Goal: Task Accomplishment & Management: Use online tool/utility

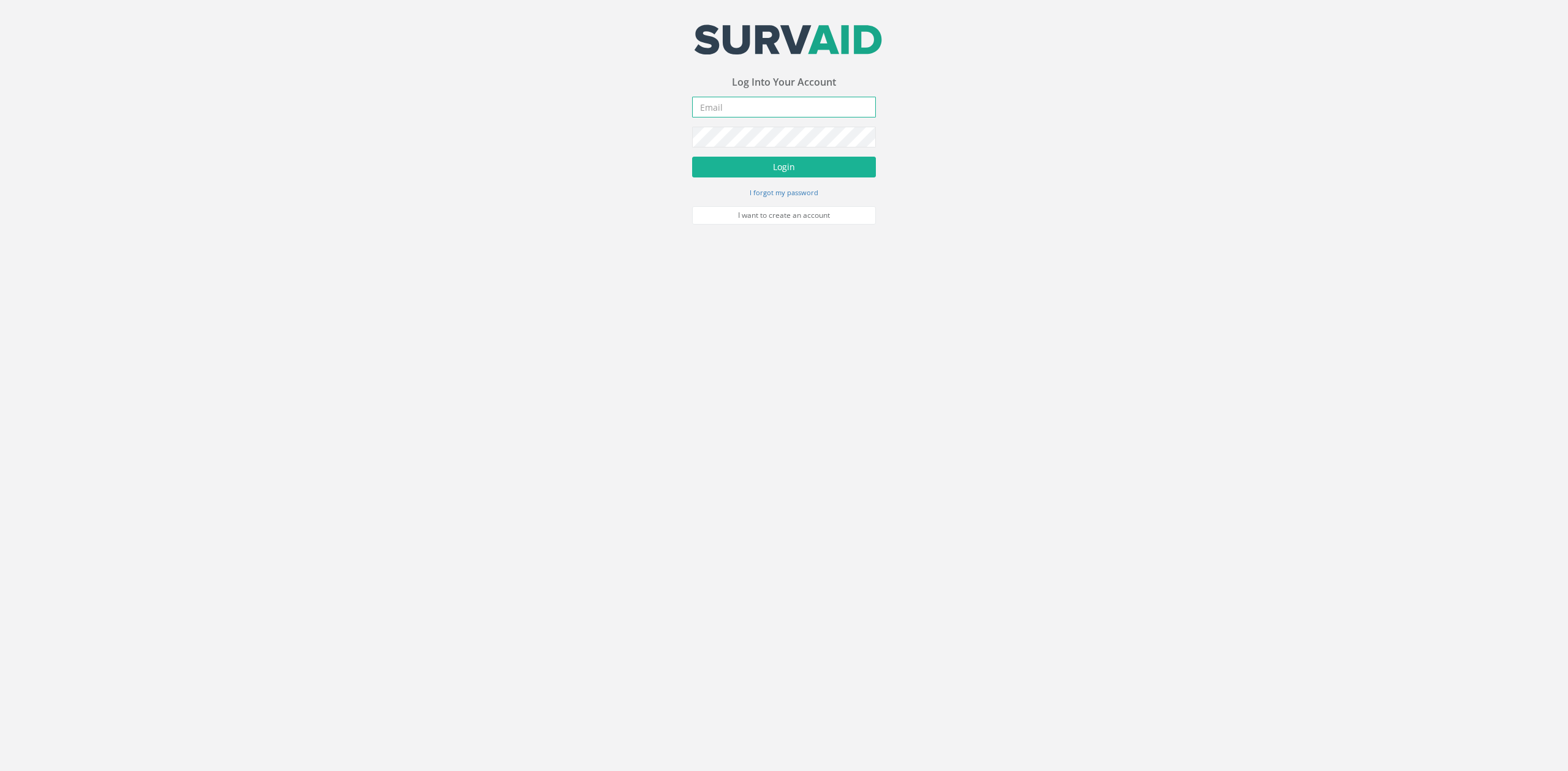
click at [738, 104] on input "email" at bounding box center [783, 107] width 184 height 21
type input "[EMAIL_ADDRESS][DOMAIN_NAME]"
click at [780, 166] on button "Login" at bounding box center [783, 167] width 184 height 21
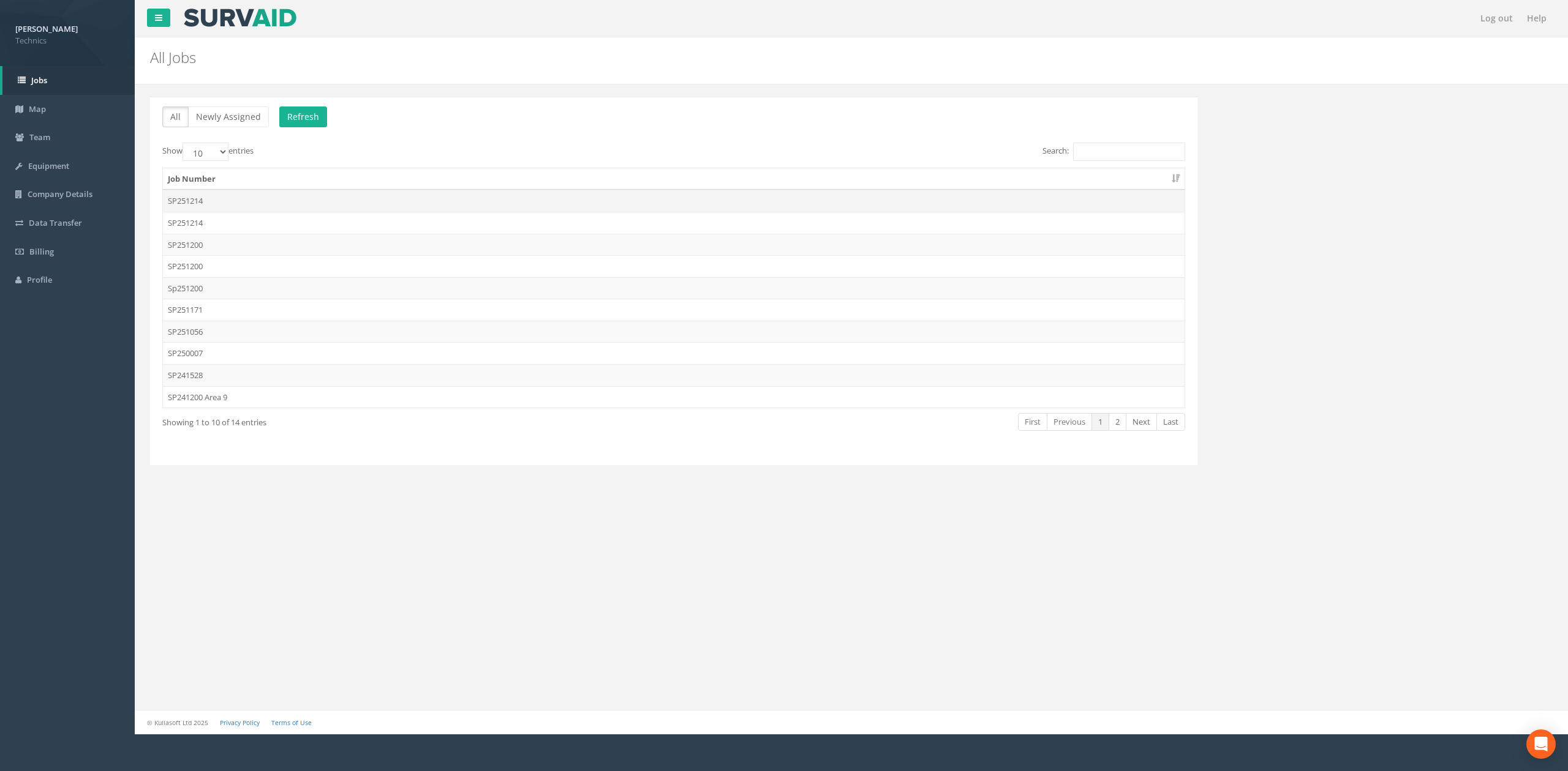
click at [224, 202] on td "SP251214" at bounding box center [674, 200] width 1022 height 22
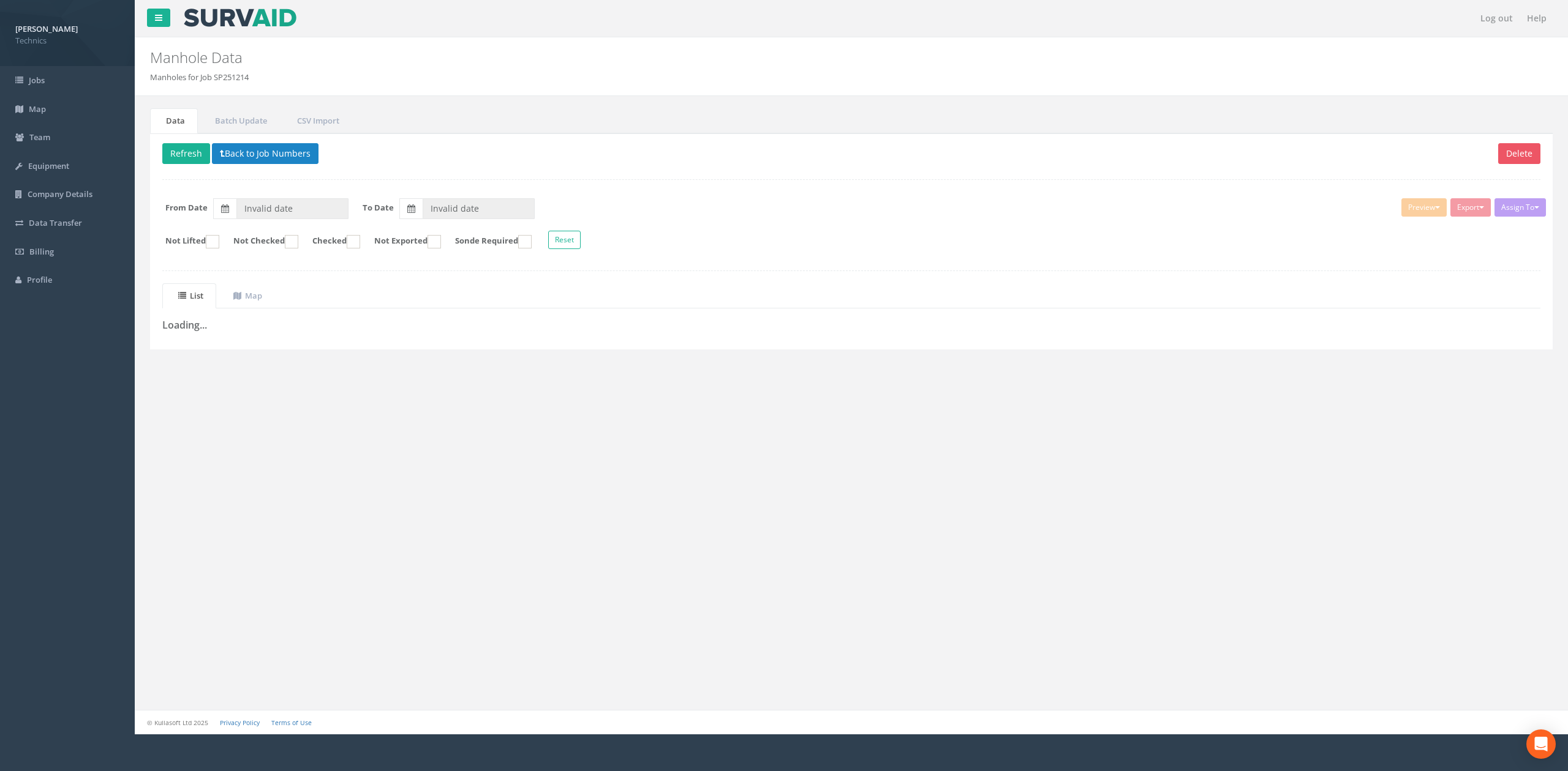
type input "[DATE]"
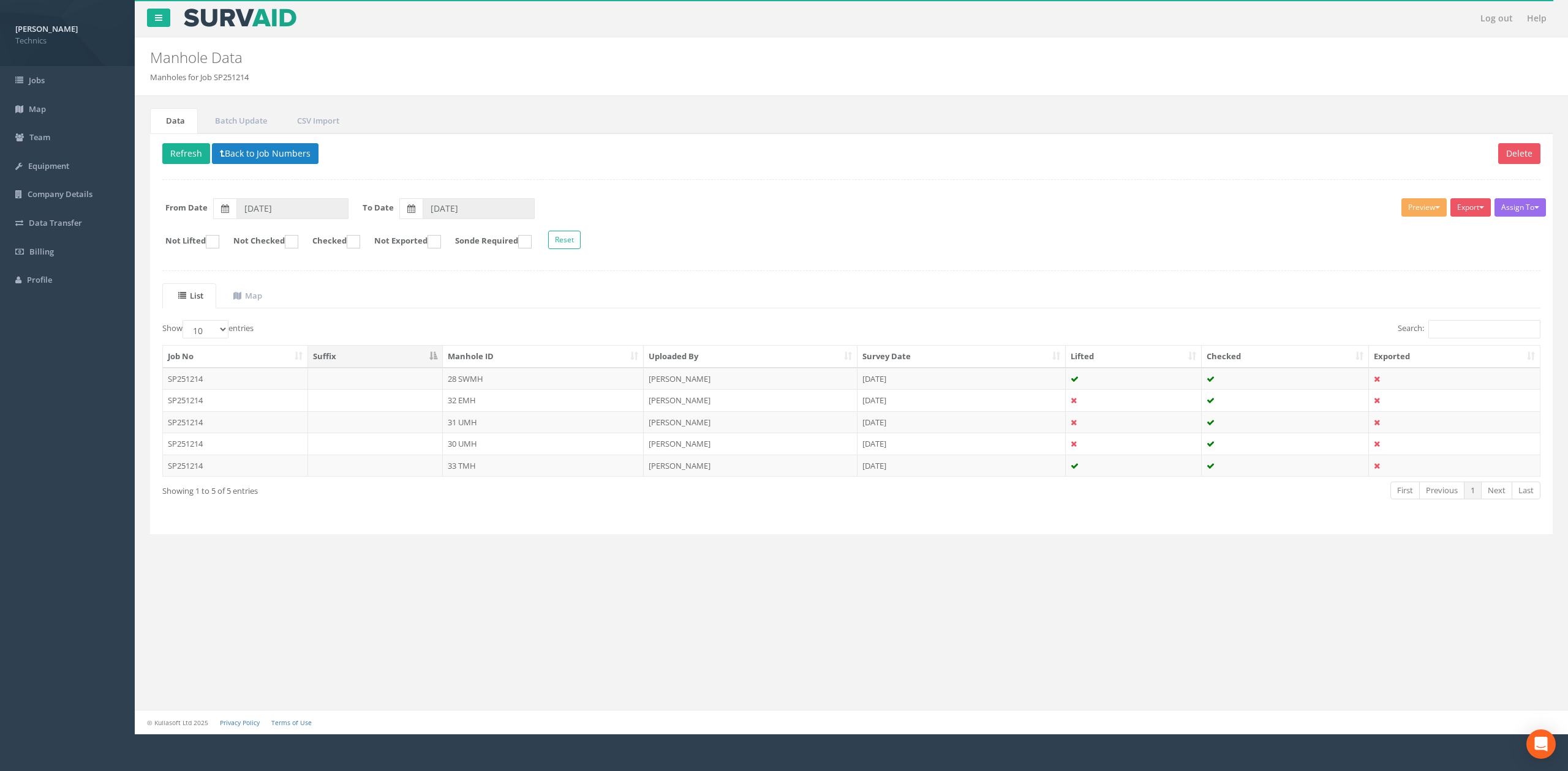
click at [473, 491] on div "Showing 1 to 5 of 5 entries" at bounding box center [444, 489] width 563 height 16
click at [459, 497] on div "Showing 1 to 5 of 5 entries" at bounding box center [444, 489] width 563 height 16
click at [283, 155] on button "Back to Job Numbers" at bounding box center [265, 154] width 107 height 21
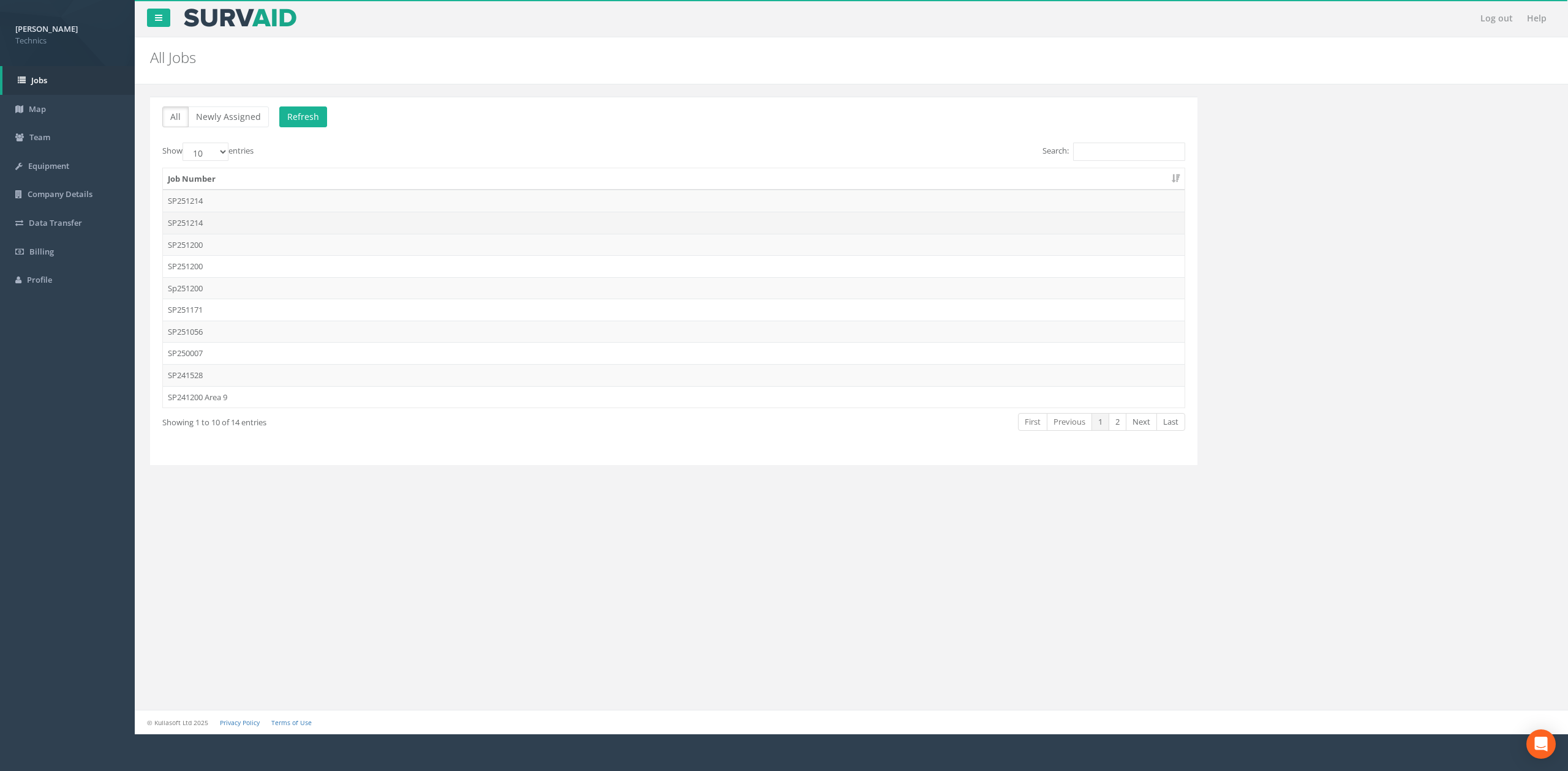
click at [202, 222] on td "SP251214" at bounding box center [674, 222] width 1022 height 22
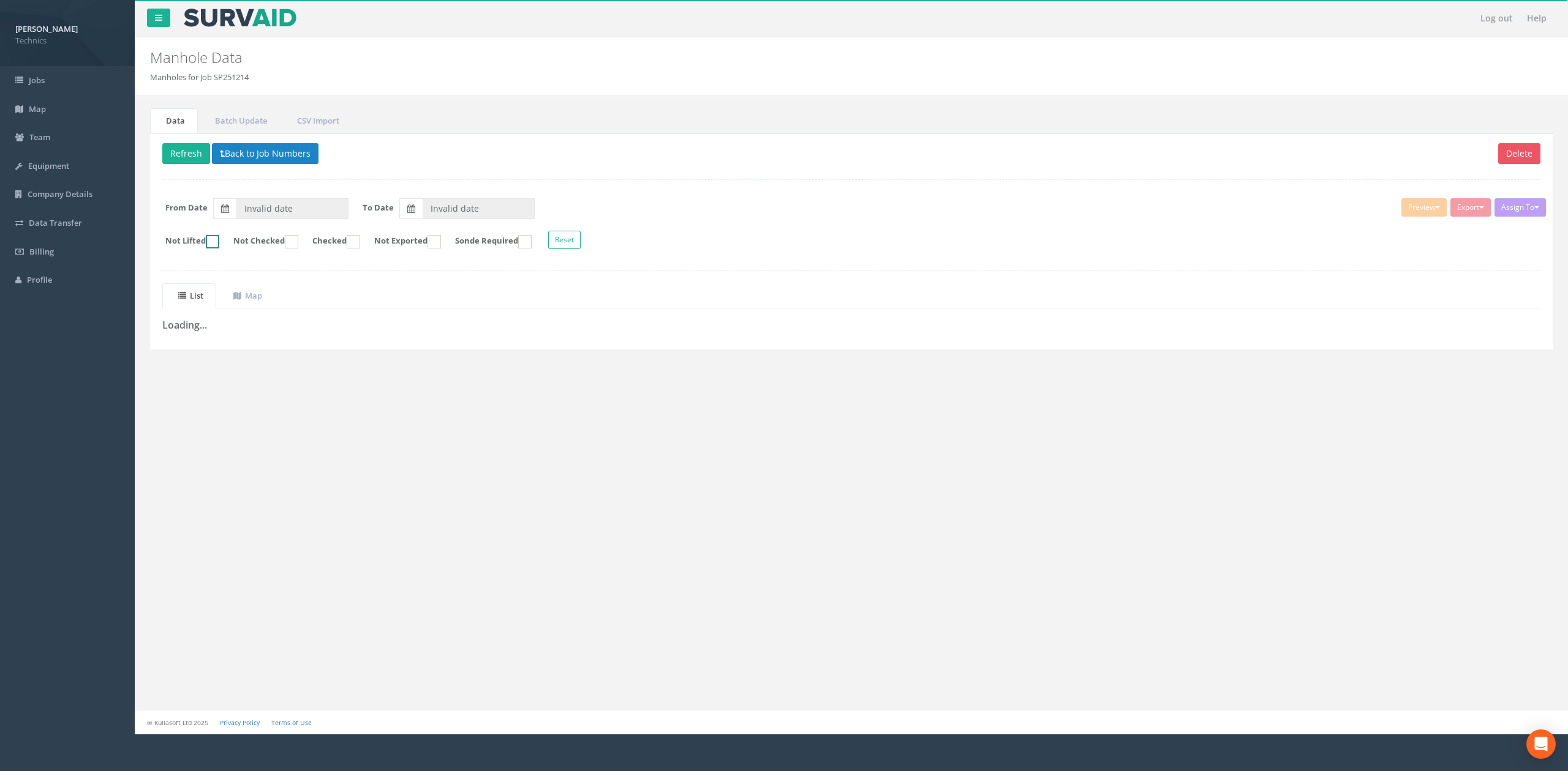
type input "[DATE]"
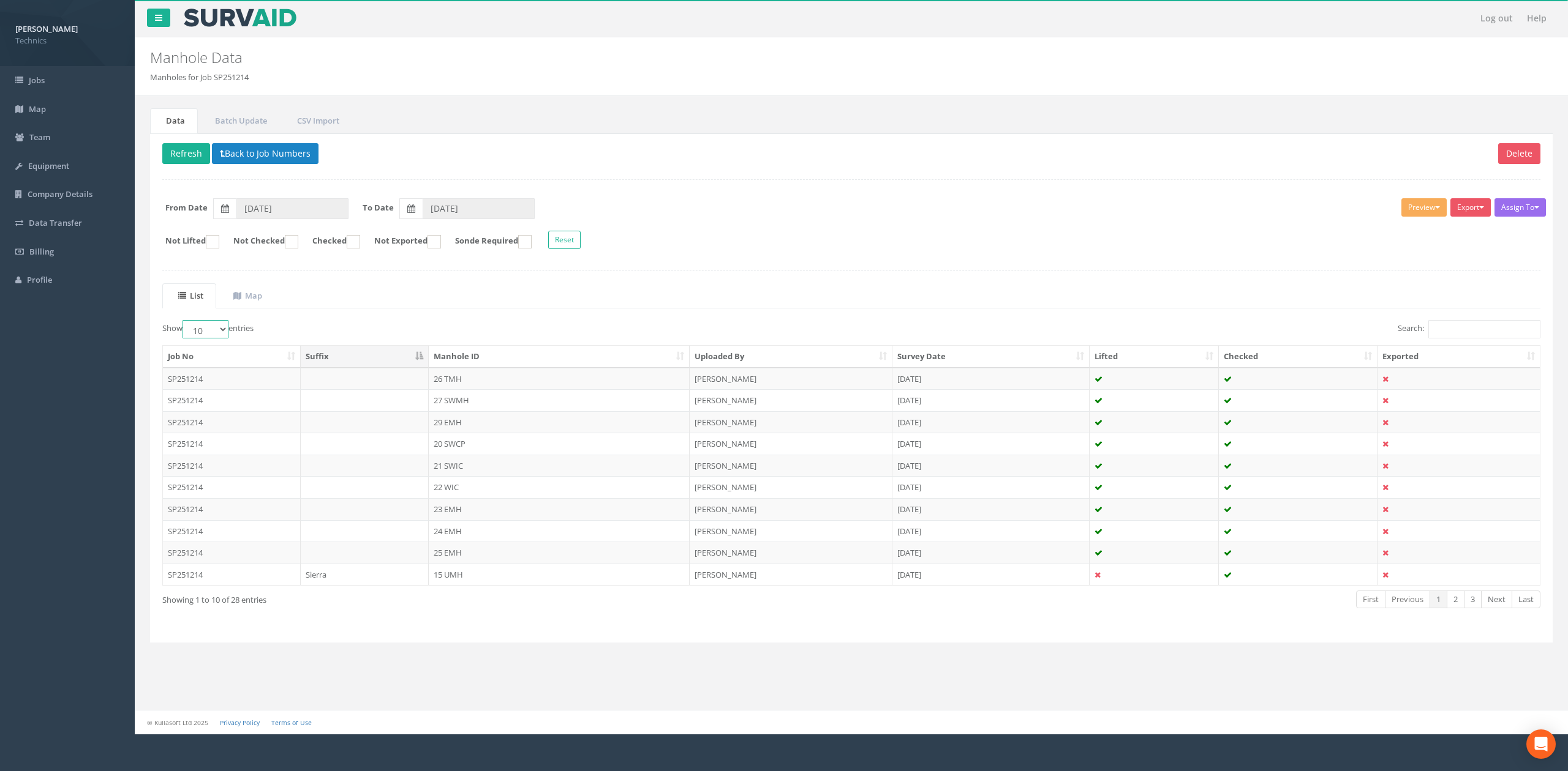
click at [225, 331] on select "10 25 50 100" at bounding box center [205, 329] width 46 height 18
select select "100"
click at [185, 323] on select "10 25 50 100" at bounding box center [205, 329] width 46 height 18
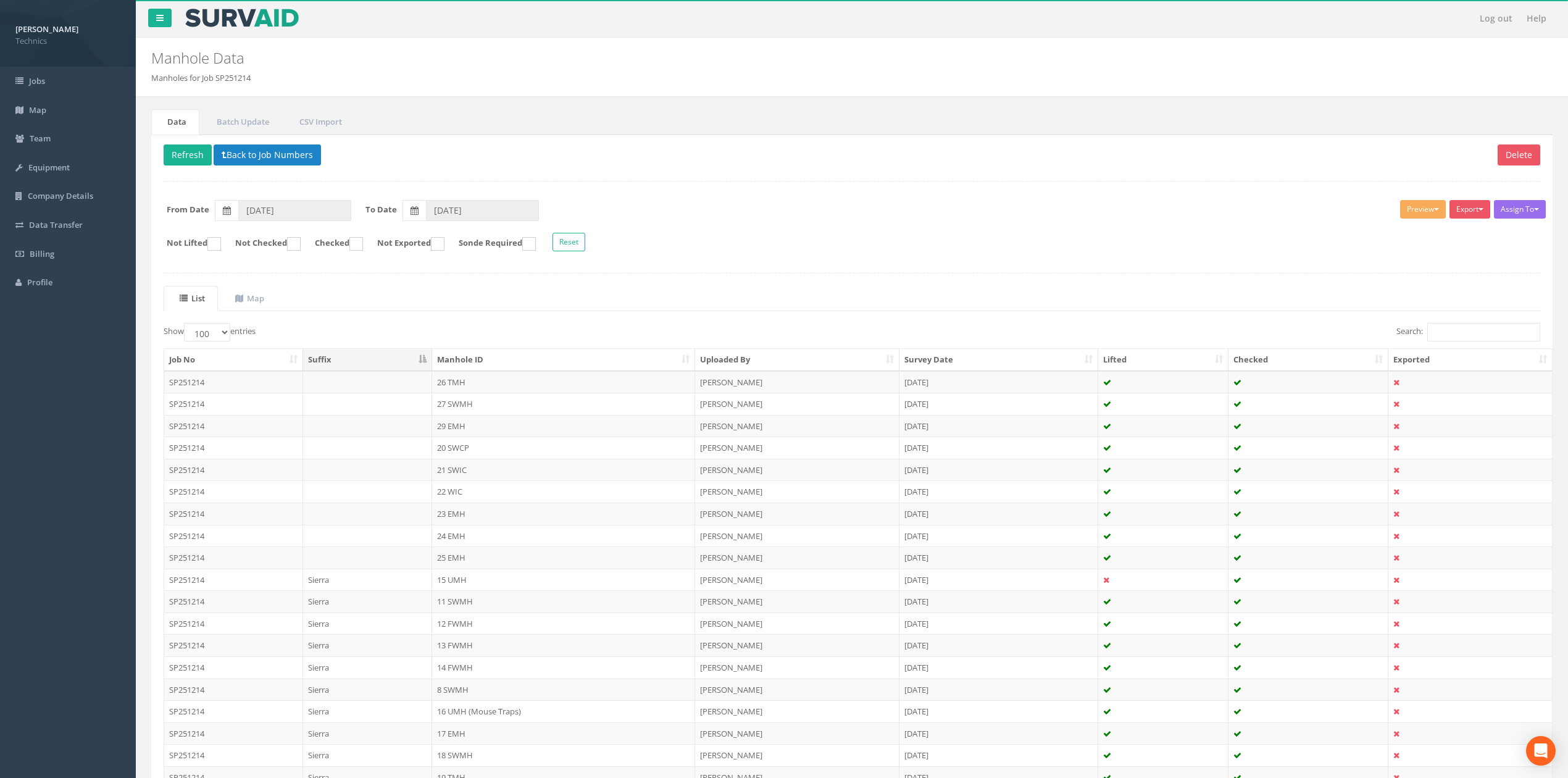
click at [683, 364] on th "Manhole ID" at bounding box center [563, 360] width 263 height 22
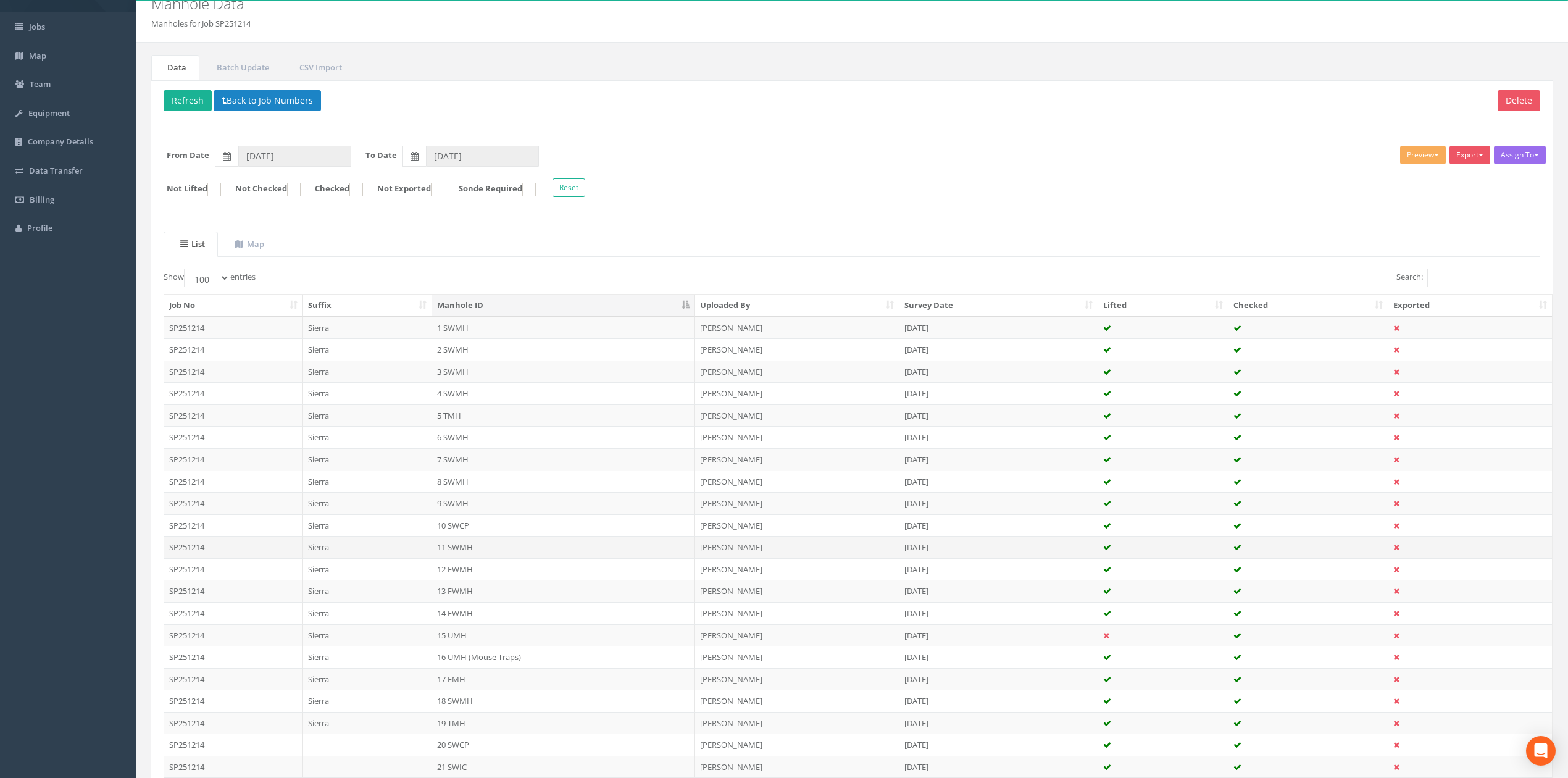
scroll to position [165, 0]
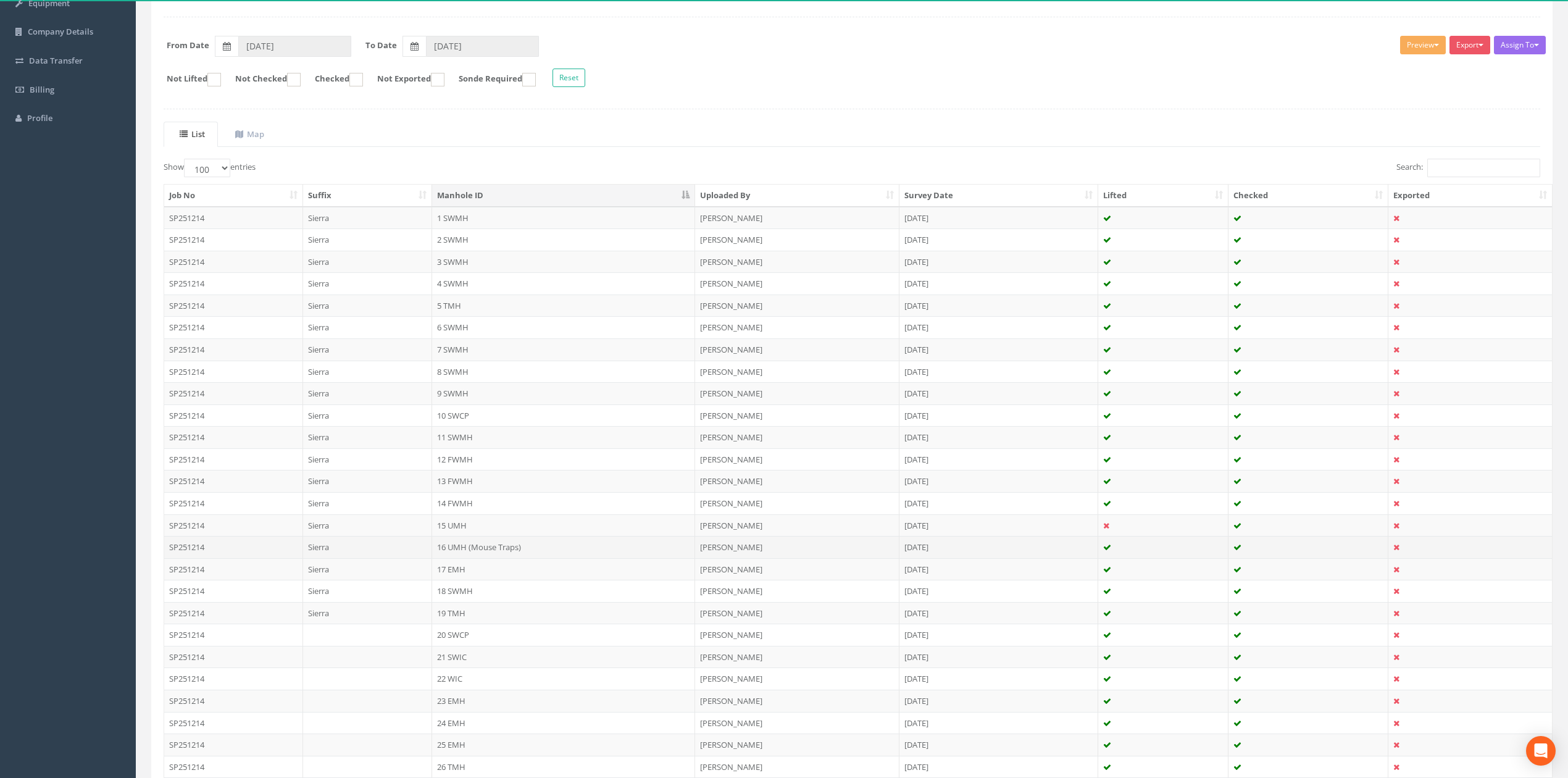
click at [481, 556] on td "16 UMH (Mouse Traps)" at bounding box center [563, 547] width 263 height 22
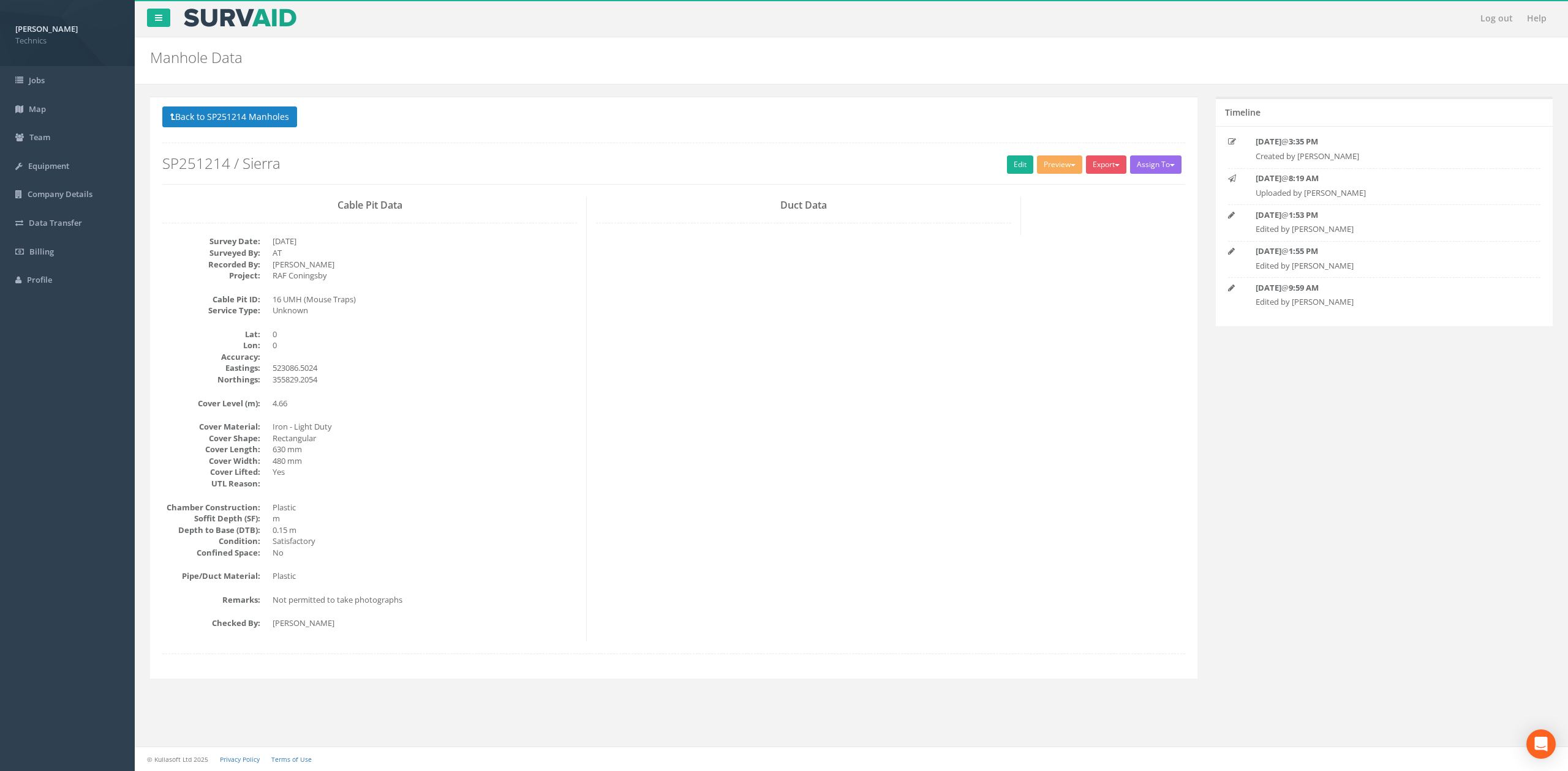
click at [505, 435] on dd "Rectangular" at bounding box center [424, 439] width 304 height 11
click at [1009, 166] on link "Edit" at bounding box center [1020, 164] width 27 height 18
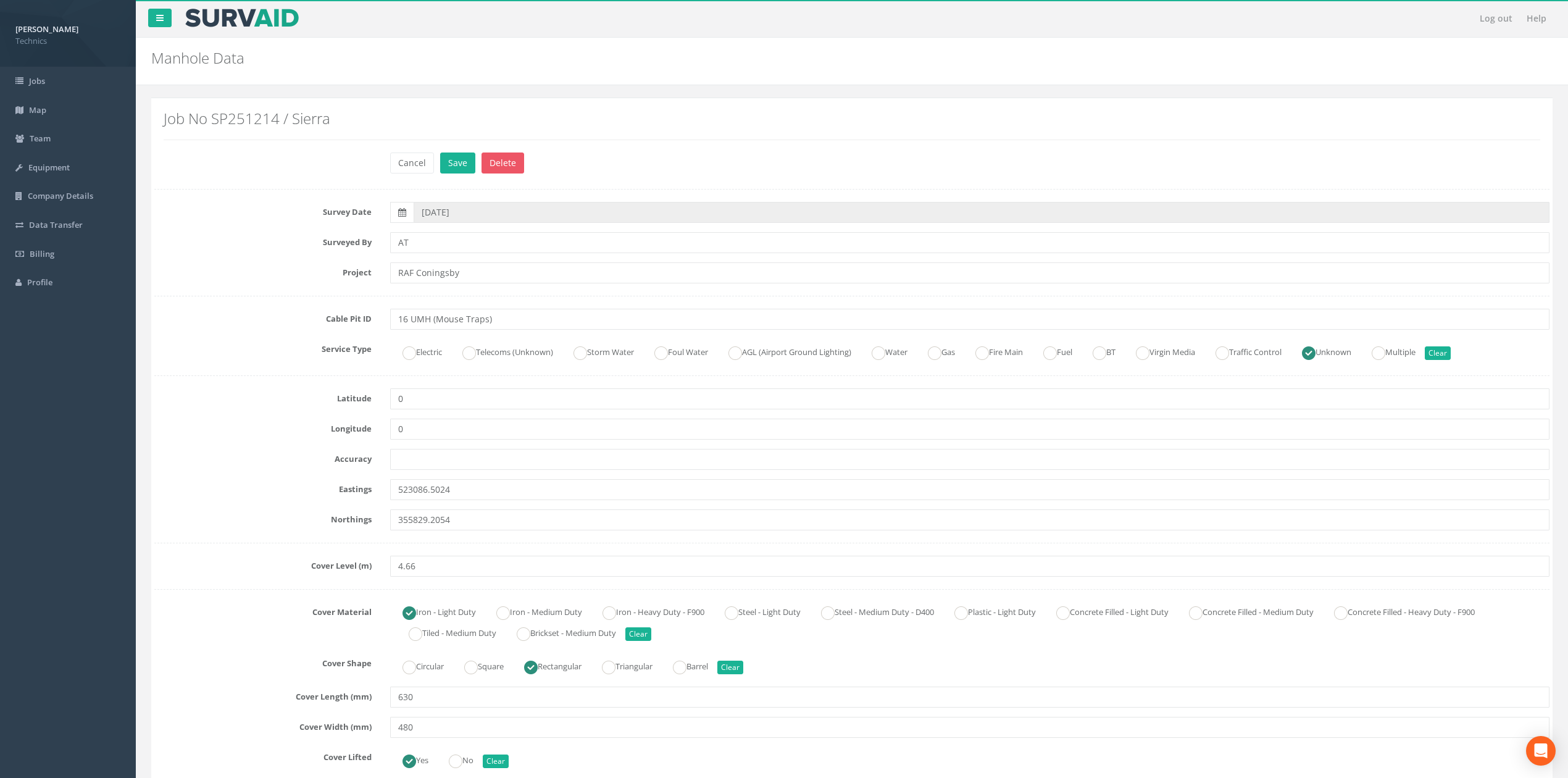
click at [224, 173] on div "Cancel Save Delete" at bounding box center [852, 165] width 1414 height 24
click at [413, 168] on button "Cancel" at bounding box center [412, 163] width 44 height 21
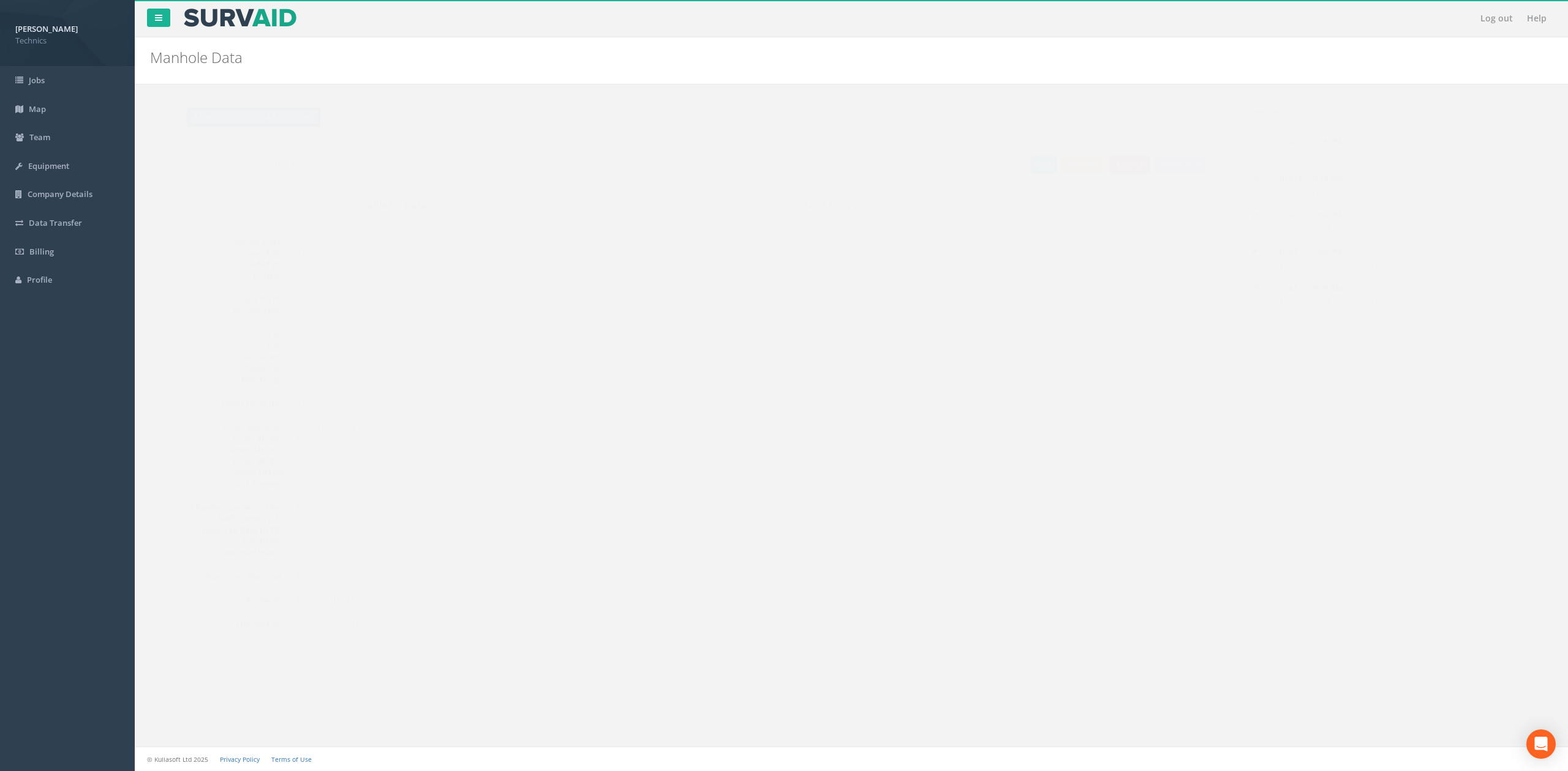
click at [260, 121] on button "Back to SP251214 Manholes" at bounding box center [230, 117] width 135 height 21
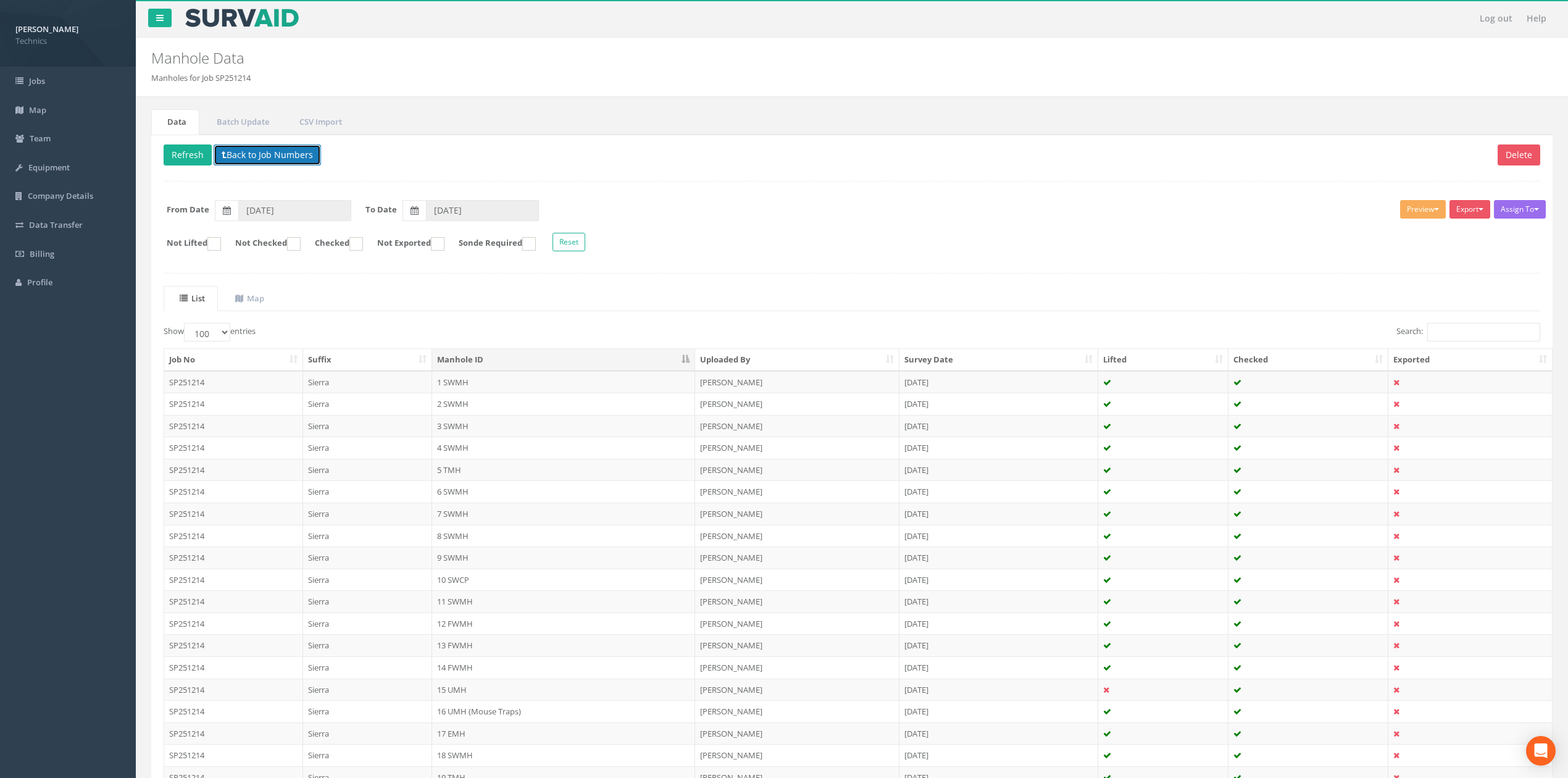
click at [238, 158] on button "Back to Job Numbers" at bounding box center [267, 155] width 108 height 21
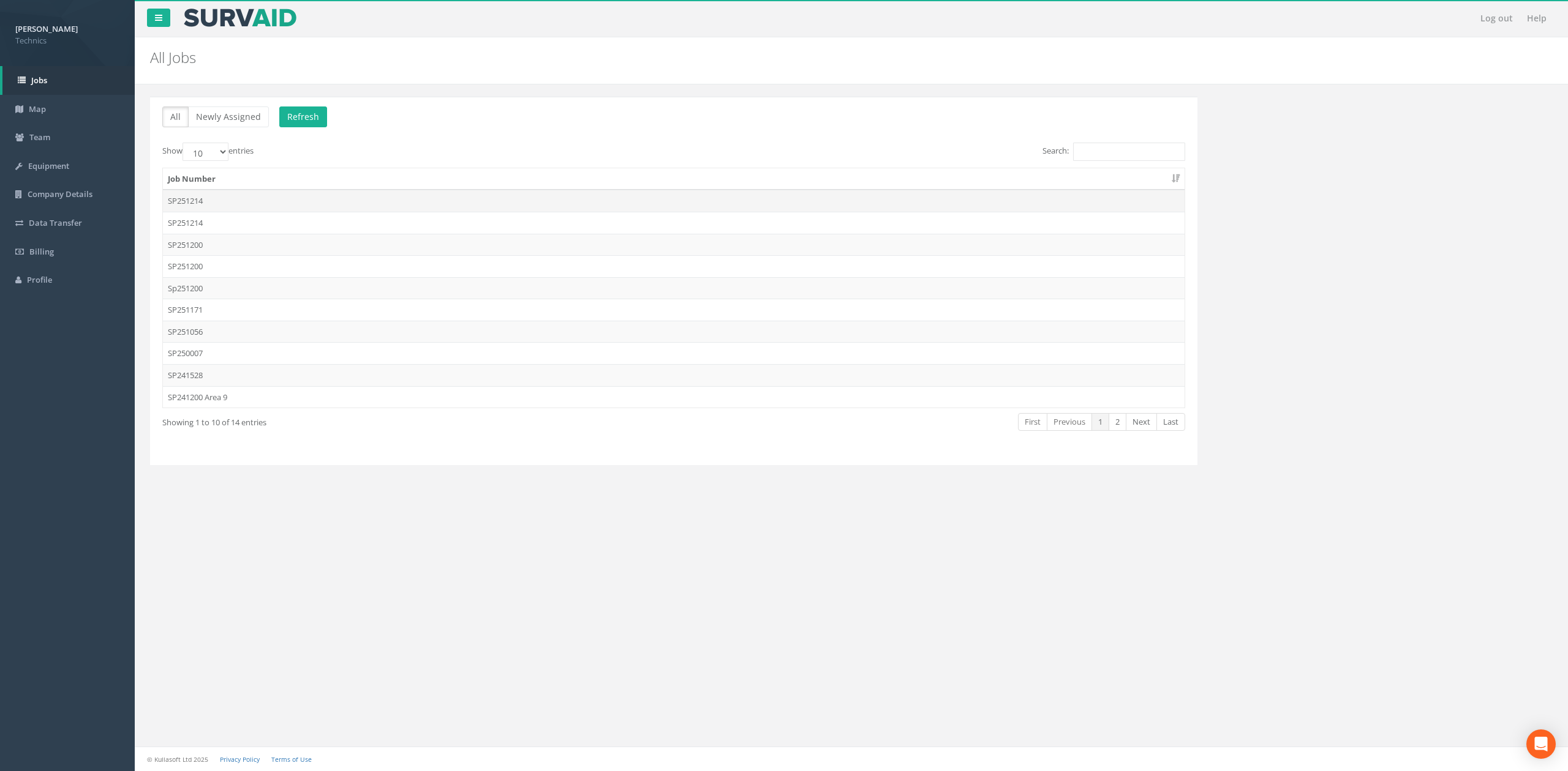
click at [216, 202] on td "SP251214" at bounding box center [674, 200] width 1022 height 22
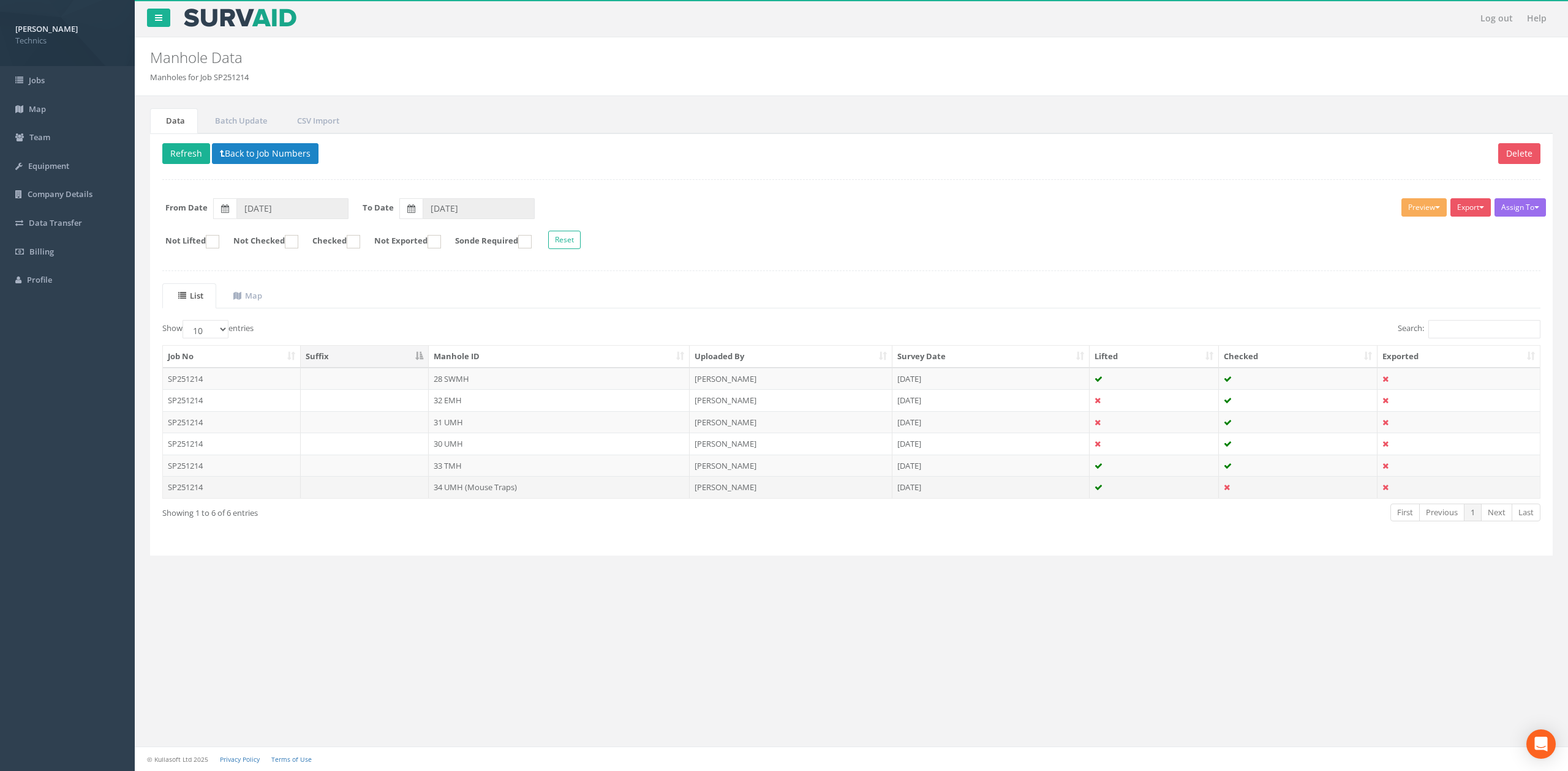
click at [505, 488] on td "34 UMH (Mouse Traps)" at bounding box center [559, 487] width 261 height 22
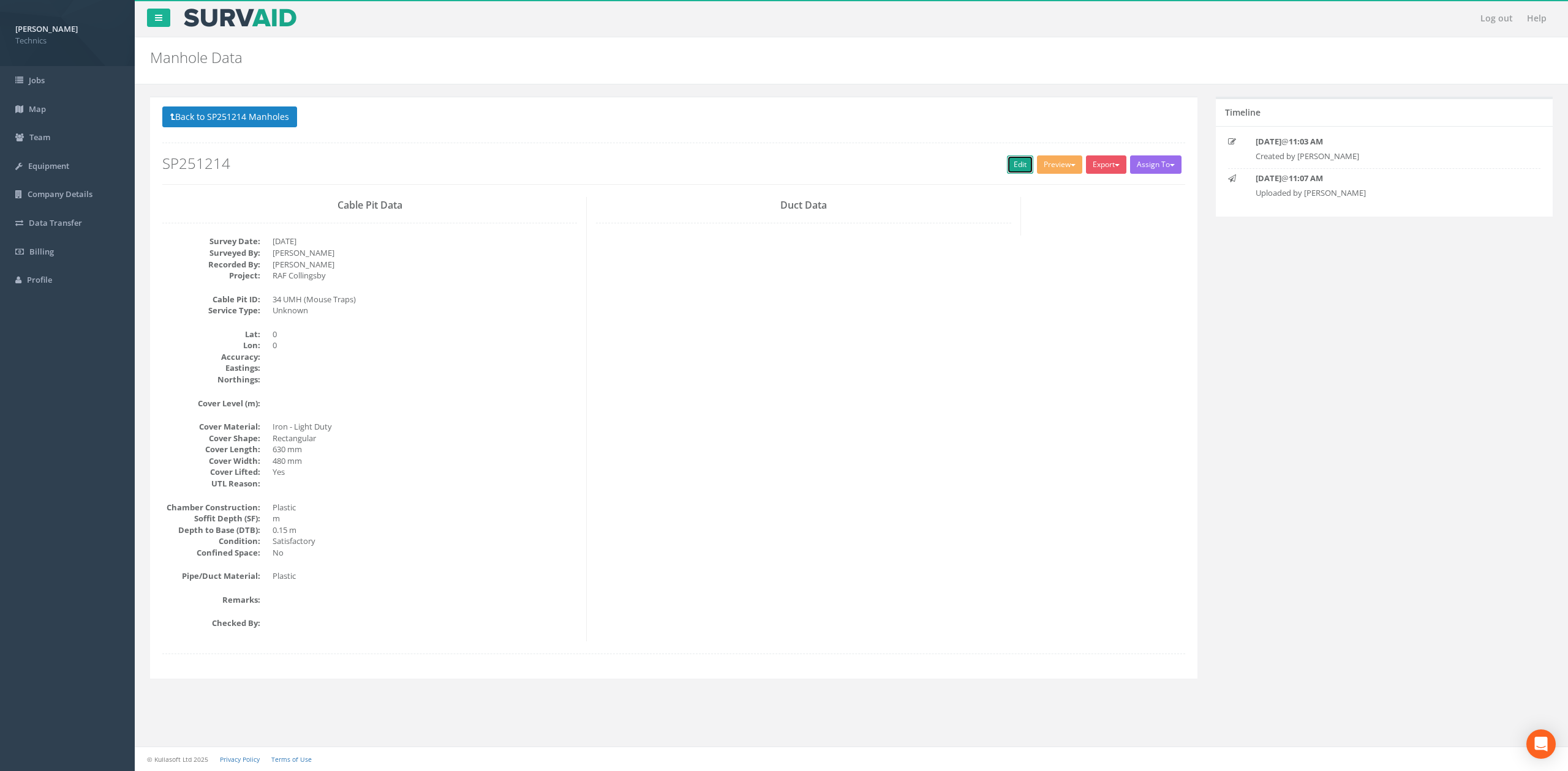
click at [1007, 169] on link "Edit" at bounding box center [1020, 164] width 27 height 18
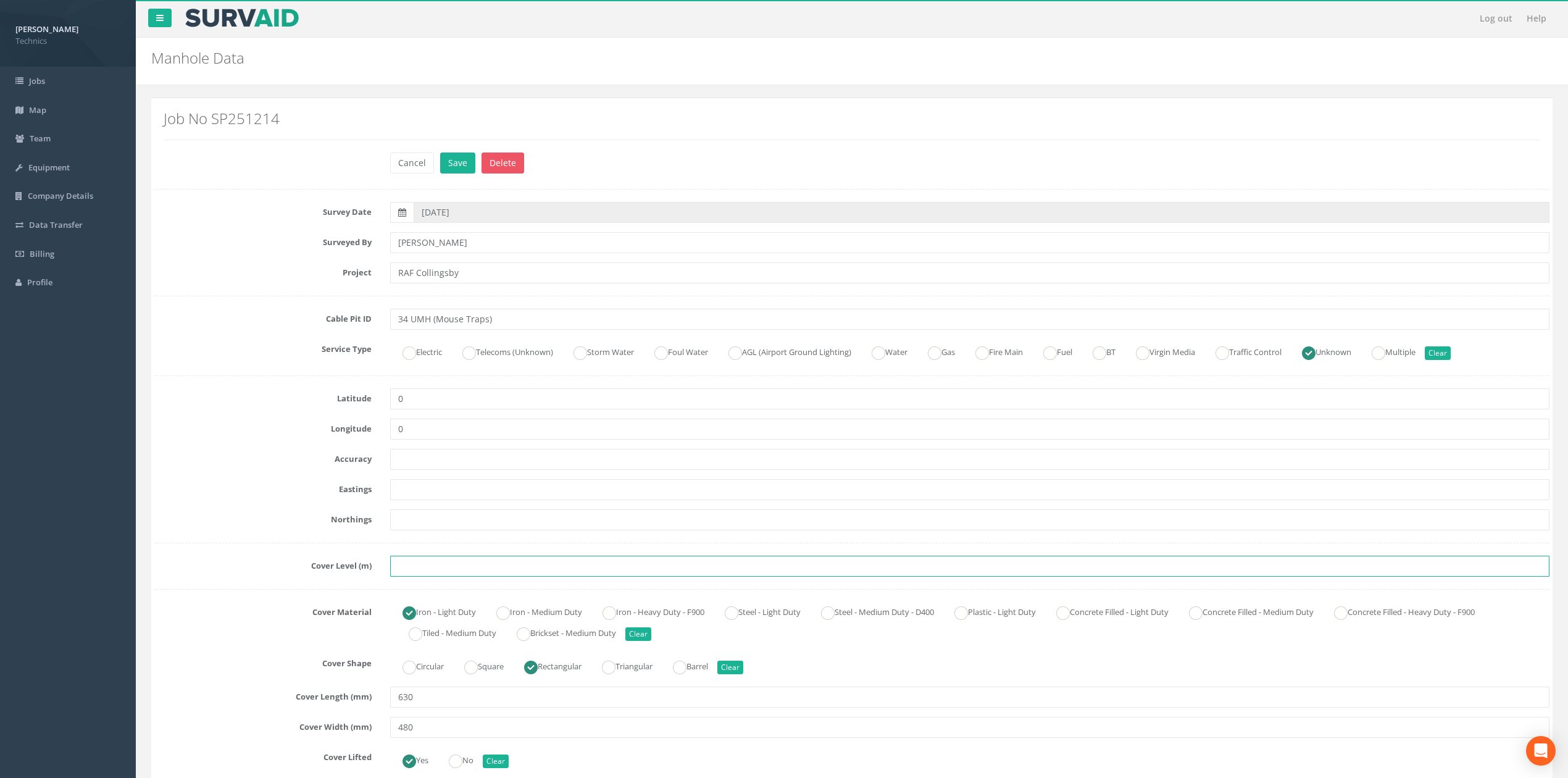
click at [546, 566] on input "text" at bounding box center [969, 566] width 1159 height 21
type input "4.65"
click at [494, 482] on input "text" at bounding box center [969, 490] width 1159 height 21
type input "523109.2434"
click at [475, 518] on input "text" at bounding box center [969, 520] width 1159 height 21
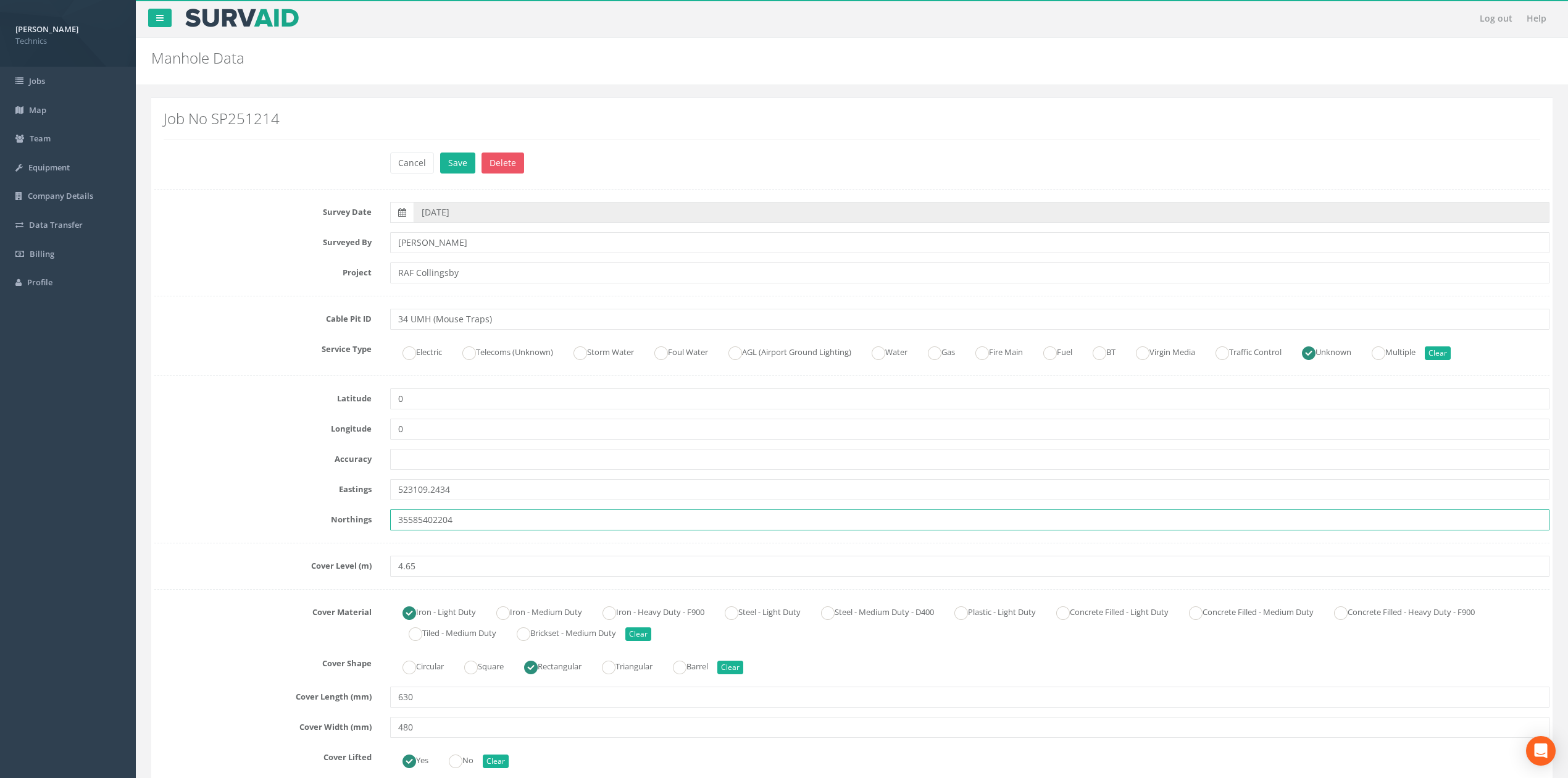
click at [431, 520] on input "35585402204" at bounding box center [969, 520] width 1159 height 21
click at [461, 525] on input "355854.2204" at bounding box center [969, 520] width 1159 height 21
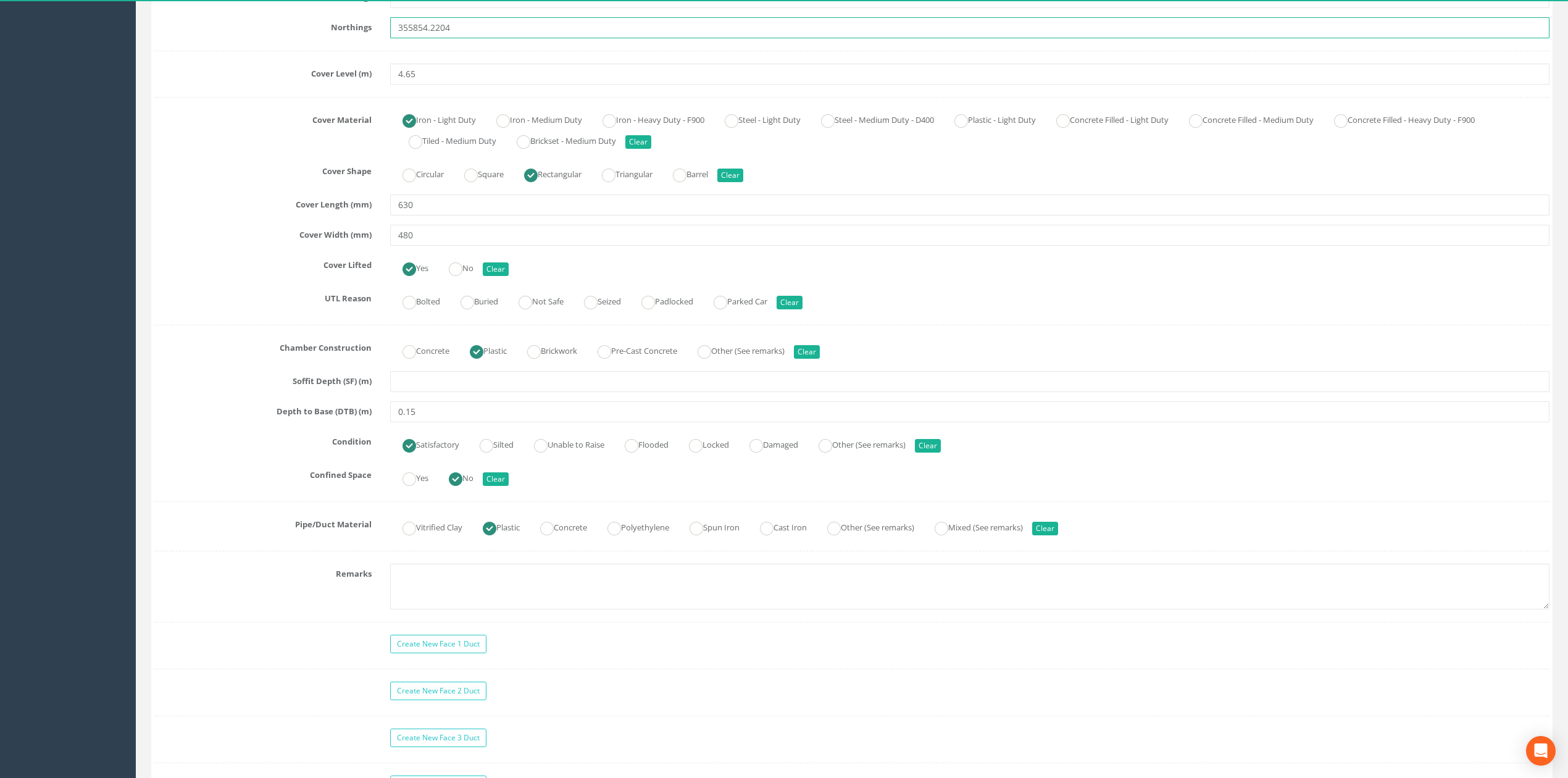
scroll to position [494, 0]
type input "355854.2204"
click at [501, 580] on textarea at bounding box center [969, 585] width 1159 height 46
type textarea "N"
type textarea "Photographs Not Permitted"
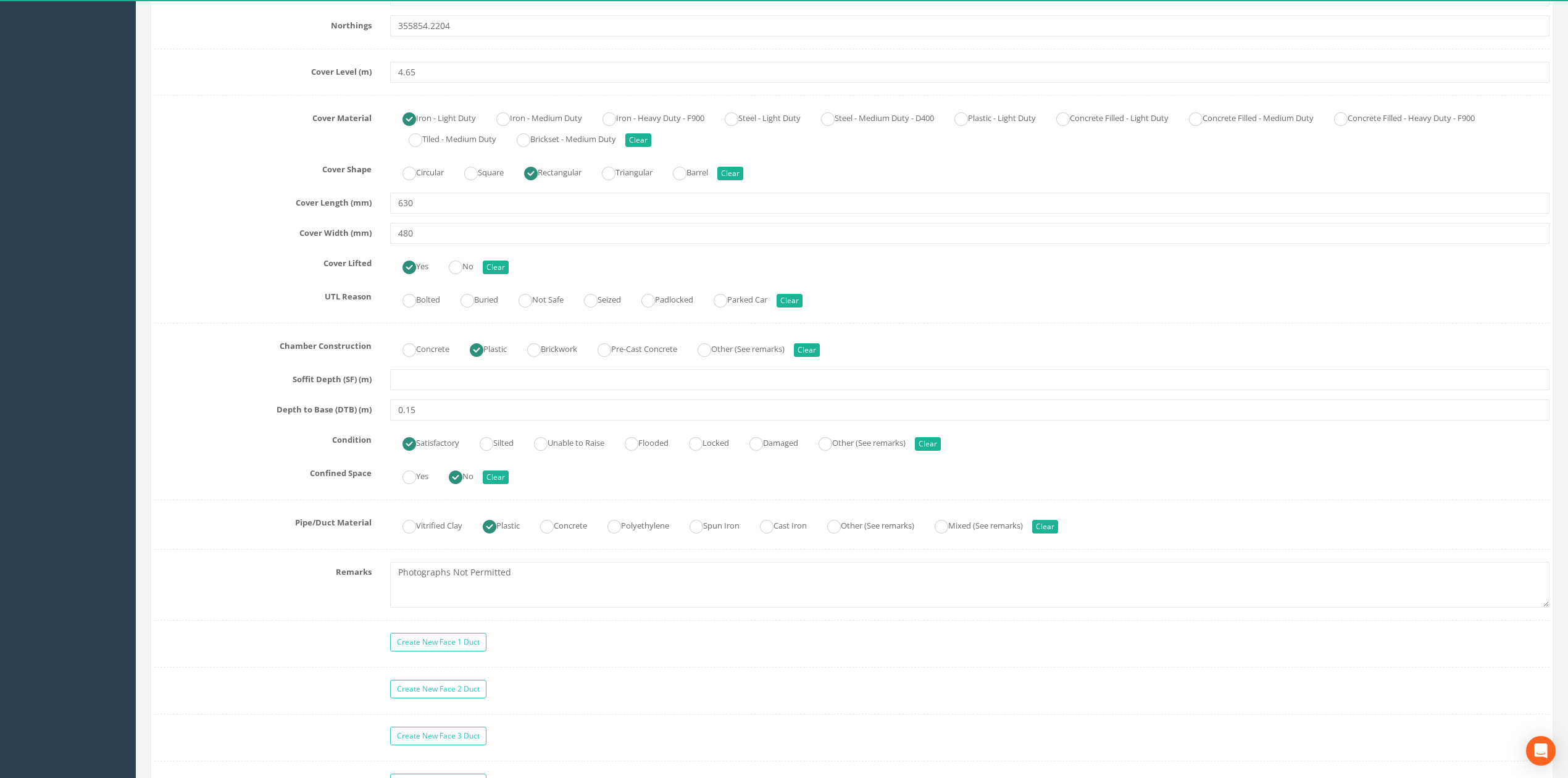
click at [574, 645] on div "Create New Face 1 Duct" at bounding box center [970, 644] width 1178 height 22
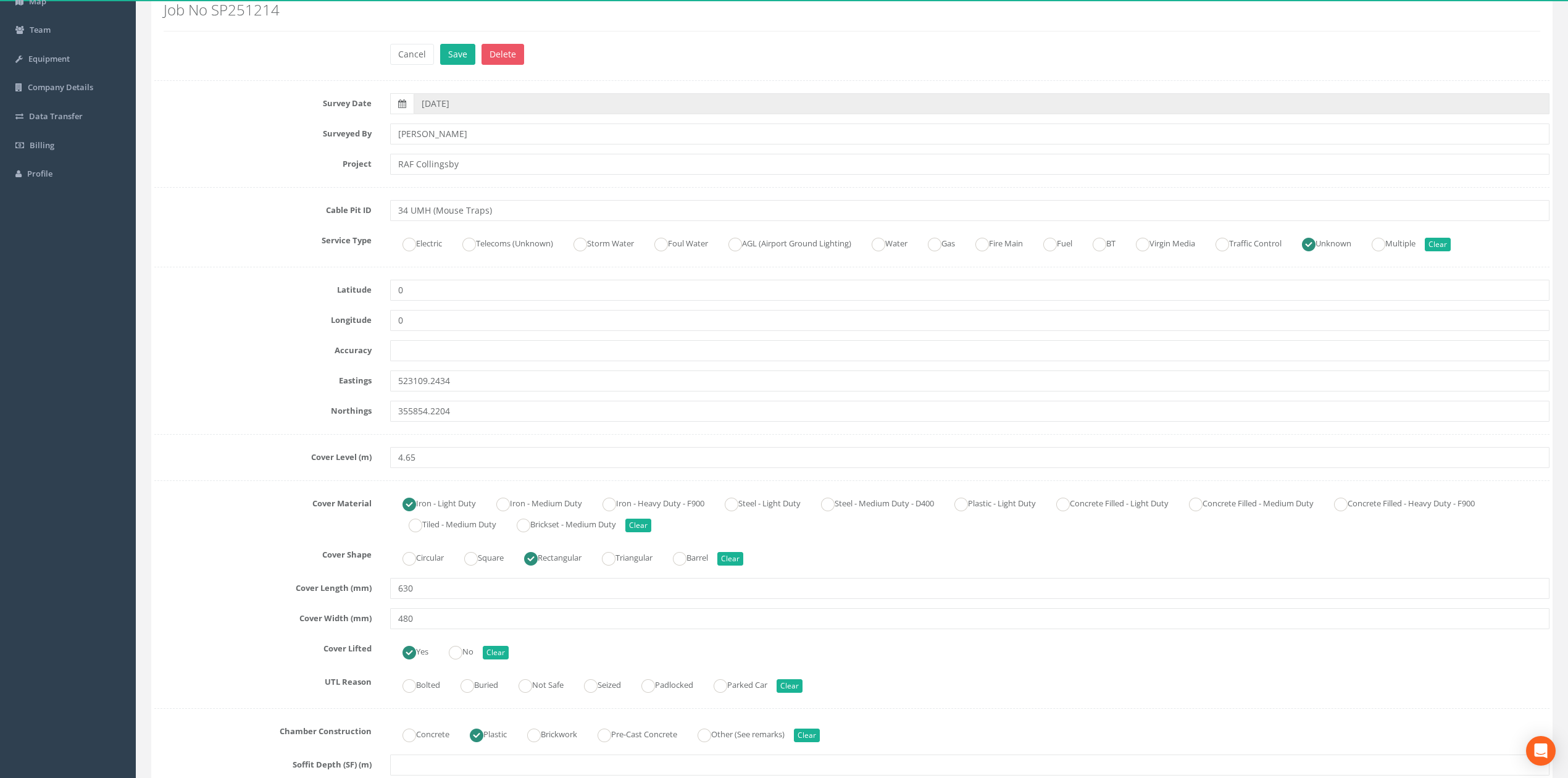
scroll to position [0, 0]
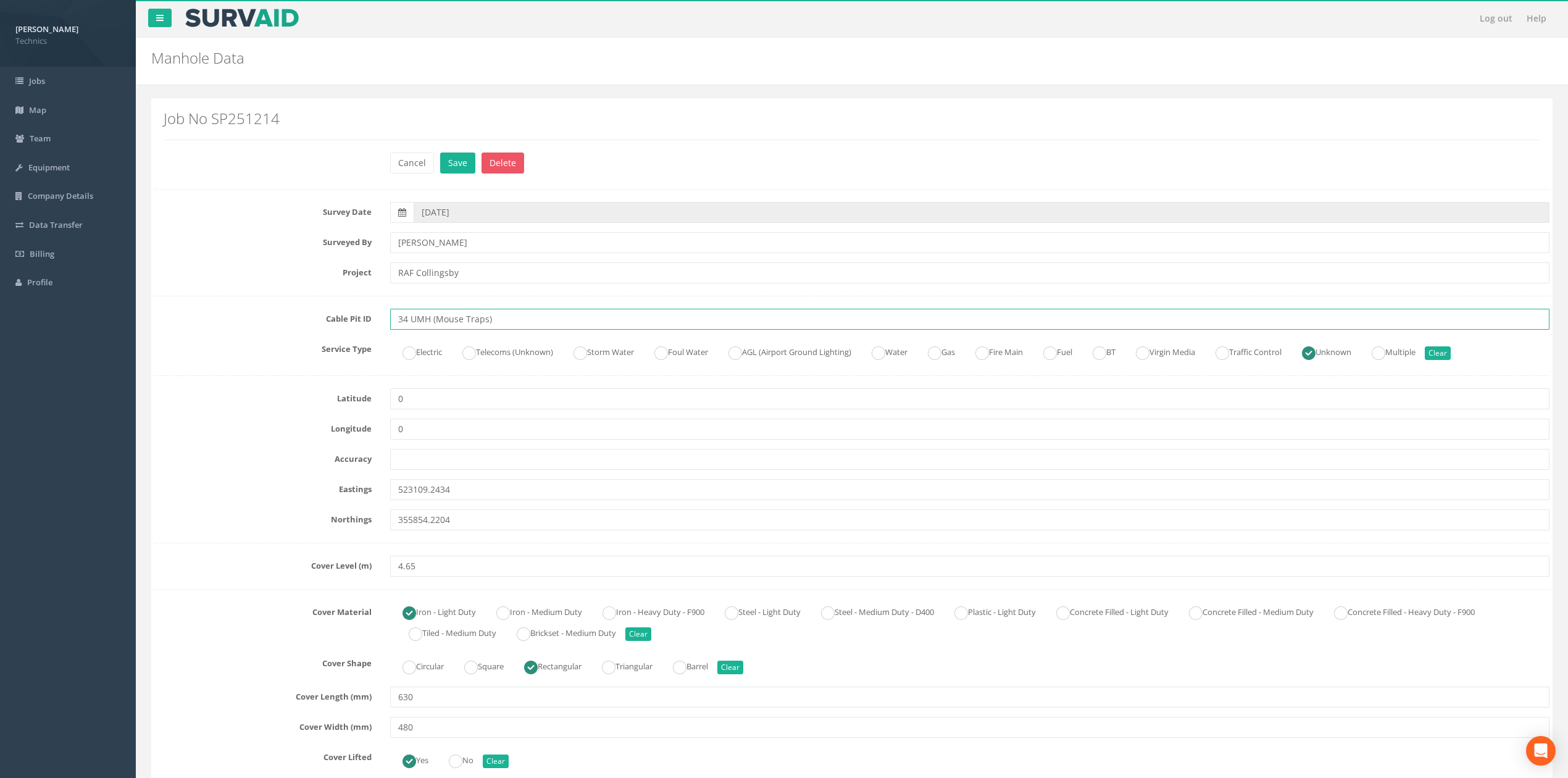
click at [483, 321] on input "34 UMH (Mouse Traps)" at bounding box center [969, 319] width 1159 height 21
type input "34 UMH (Mouse Trap)"
click at [235, 290] on div "Survey Date [DATE] Surveyed By [PERSON_NAME] Project [GEOGRAPHIC_DATA] Cable Pi…" at bounding box center [852, 788] width 1395 height 1173
click at [432, 275] on input "RAF Collingsby" at bounding box center [969, 273] width 1159 height 21
click at [431, 270] on input "RAF Collingsby" at bounding box center [969, 273] width 1159 height 21
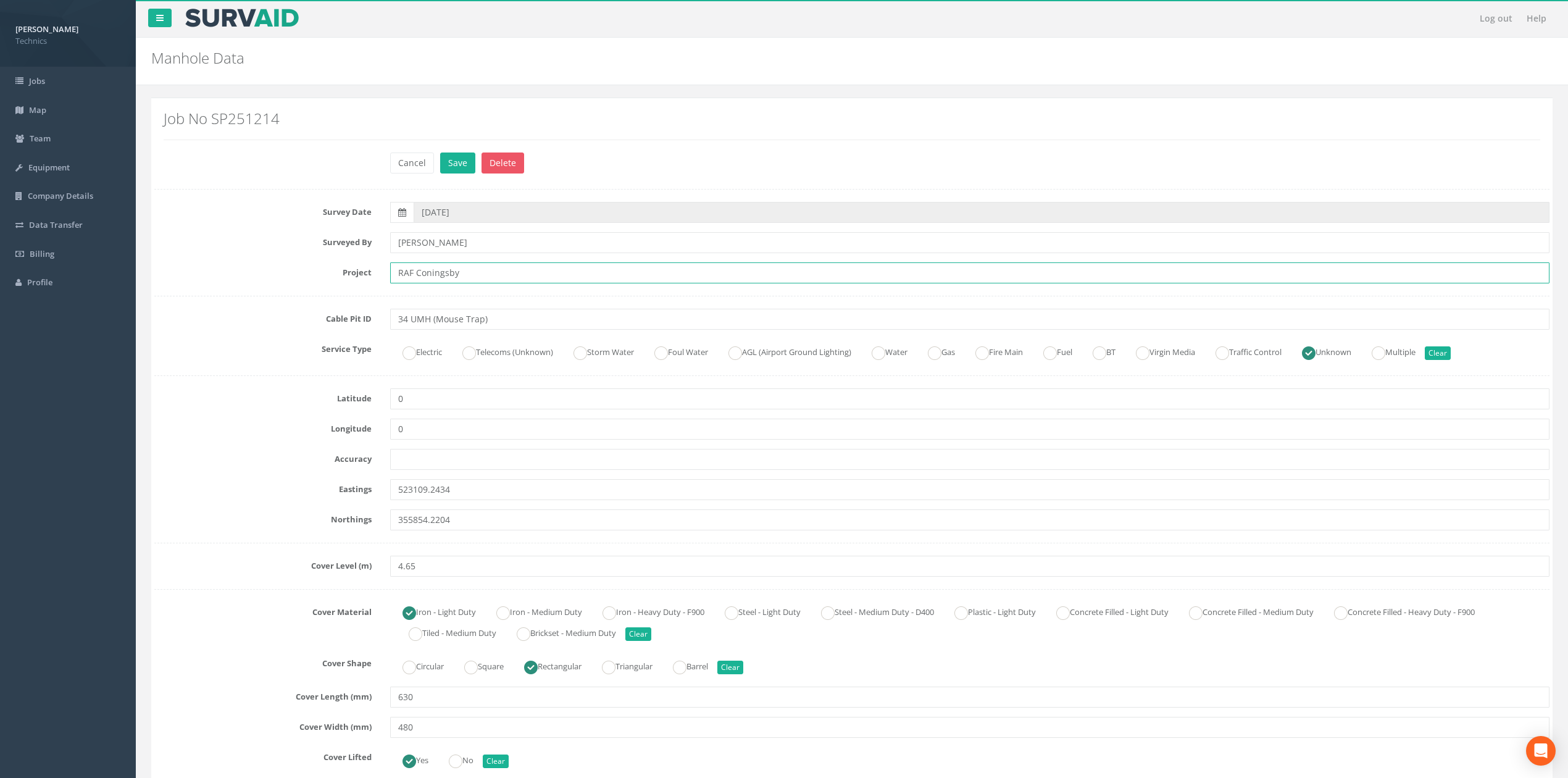
type input "RAF Coningsby"
click at [265, 253] on div "Surveyed By [PERSON_NAME]" at bounding box center [852, 242] width 1414 height 21
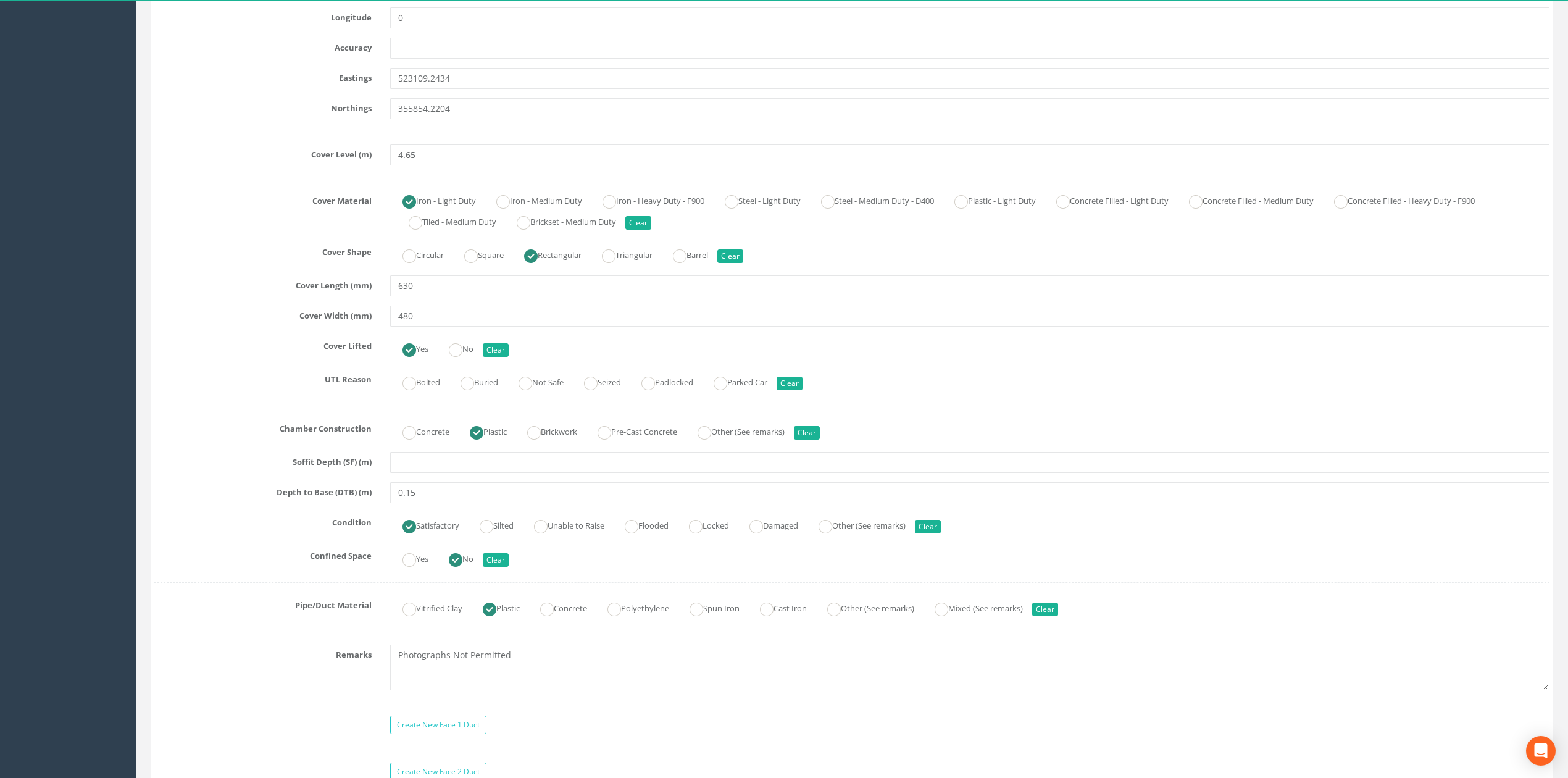
scroll to position [823, 0]
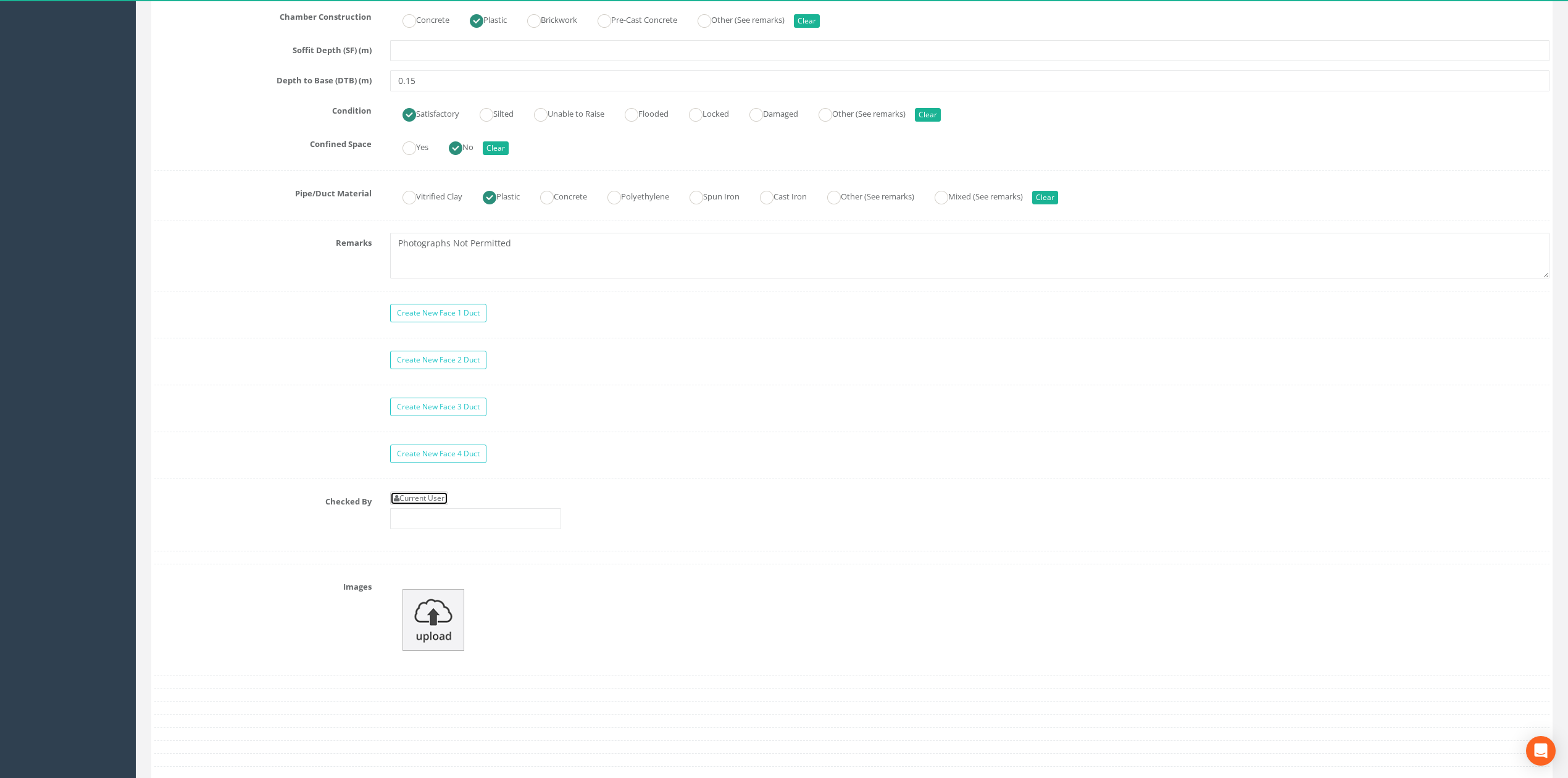
click at [435, 504] on link "Current User" at bounding box center [419, 498] width 58 height 13
type input "[PERSON_NAME]"
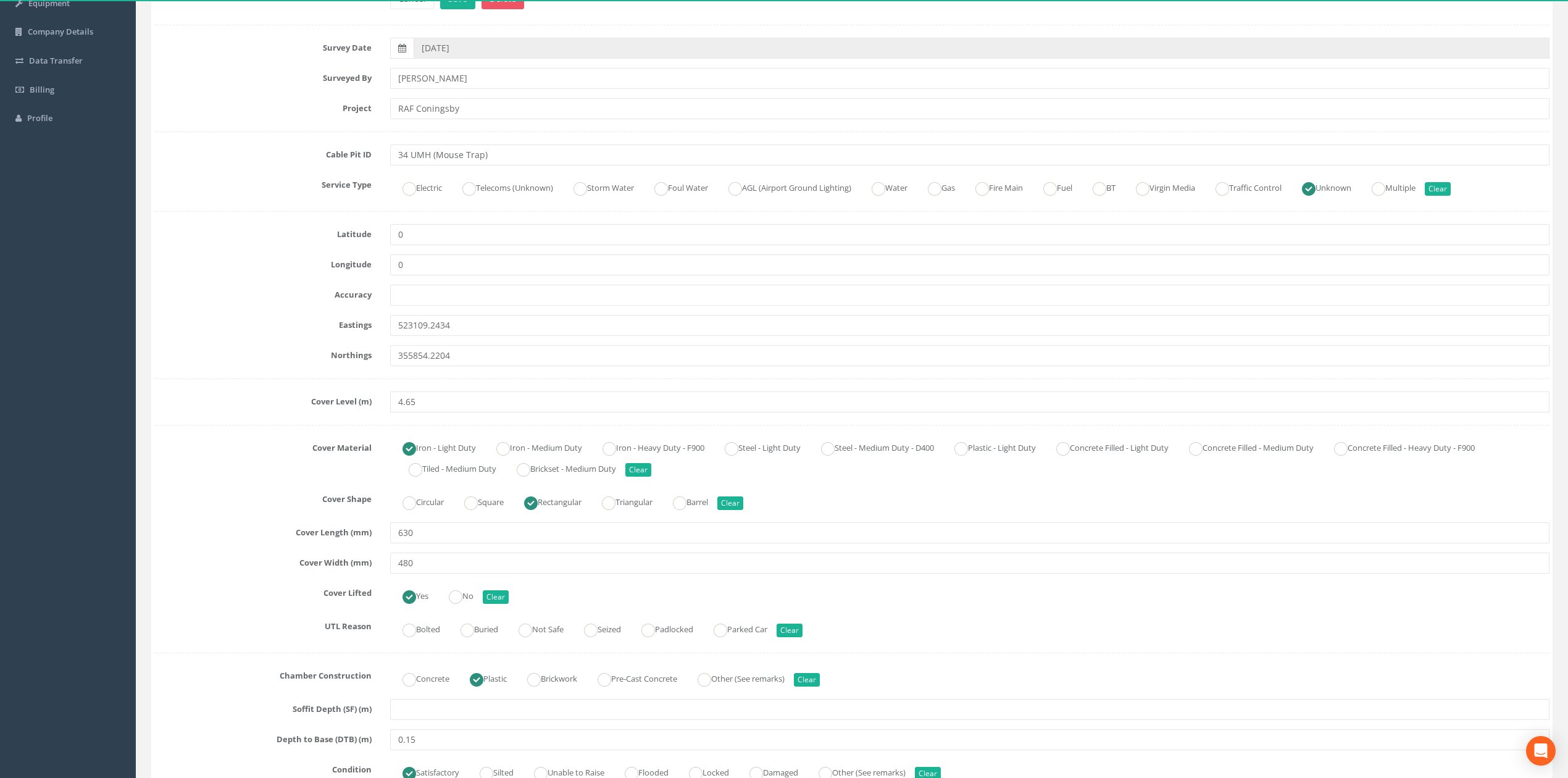
scroll to position [0, 0]
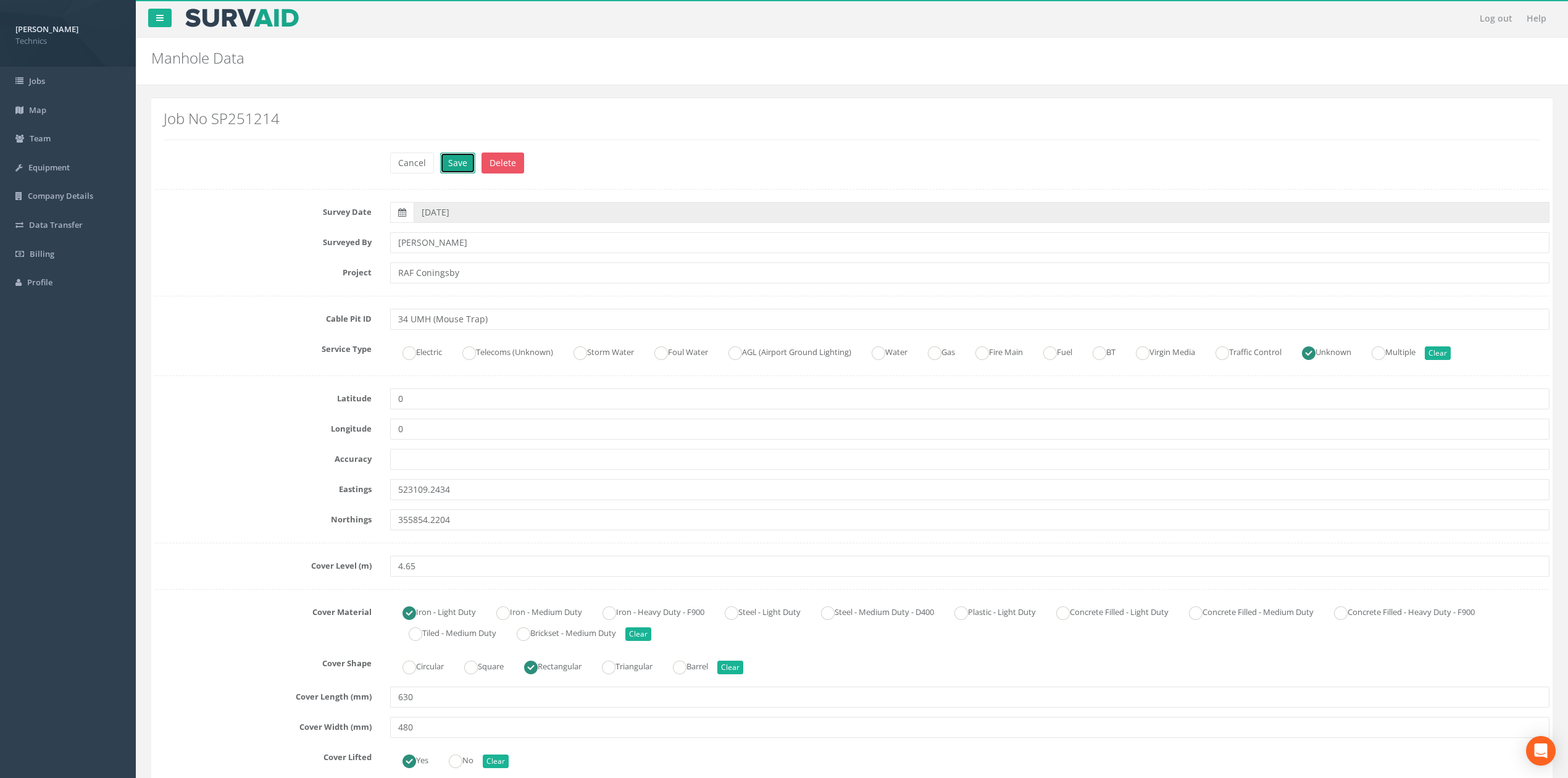
click at [453, 172] on button "Save" at bounding box center [458, 163] width 35 height 21
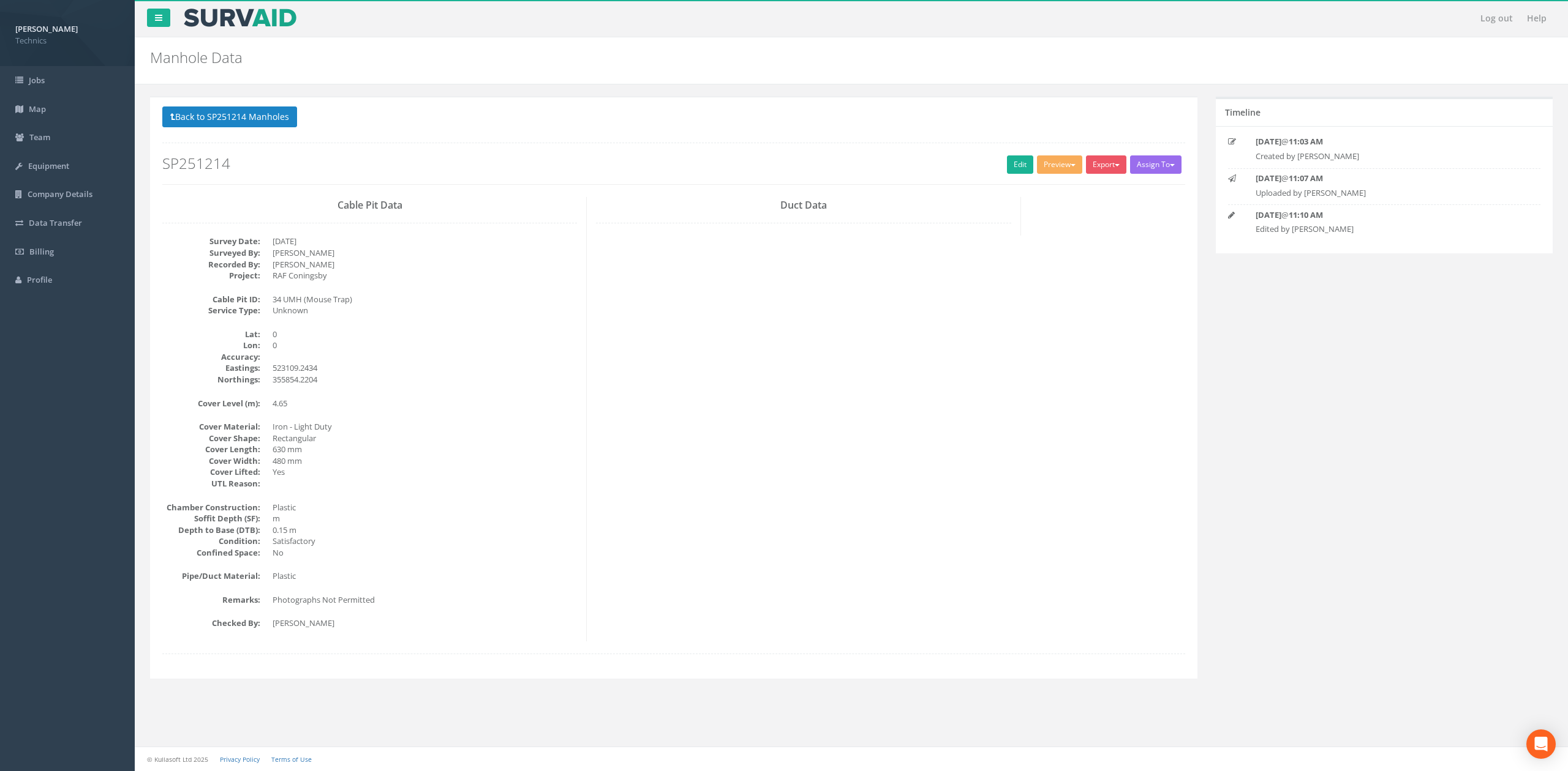
drag, startPoint x: 627, startPoint y: 341, endPoint x: 871, endPoint y: 301, distance: 247.3
click at [628, 343] on div "Cable Pit Data Survey Date: [DATE] Surveyed By: [PERSON_NAME] Recorded By: [PER…" at bounding box center [673, 419] width 1041 height 444
click at [266, 119] on button "Back to SP251214 Manholes" at bounding box center [230, 117] width 135 height 21
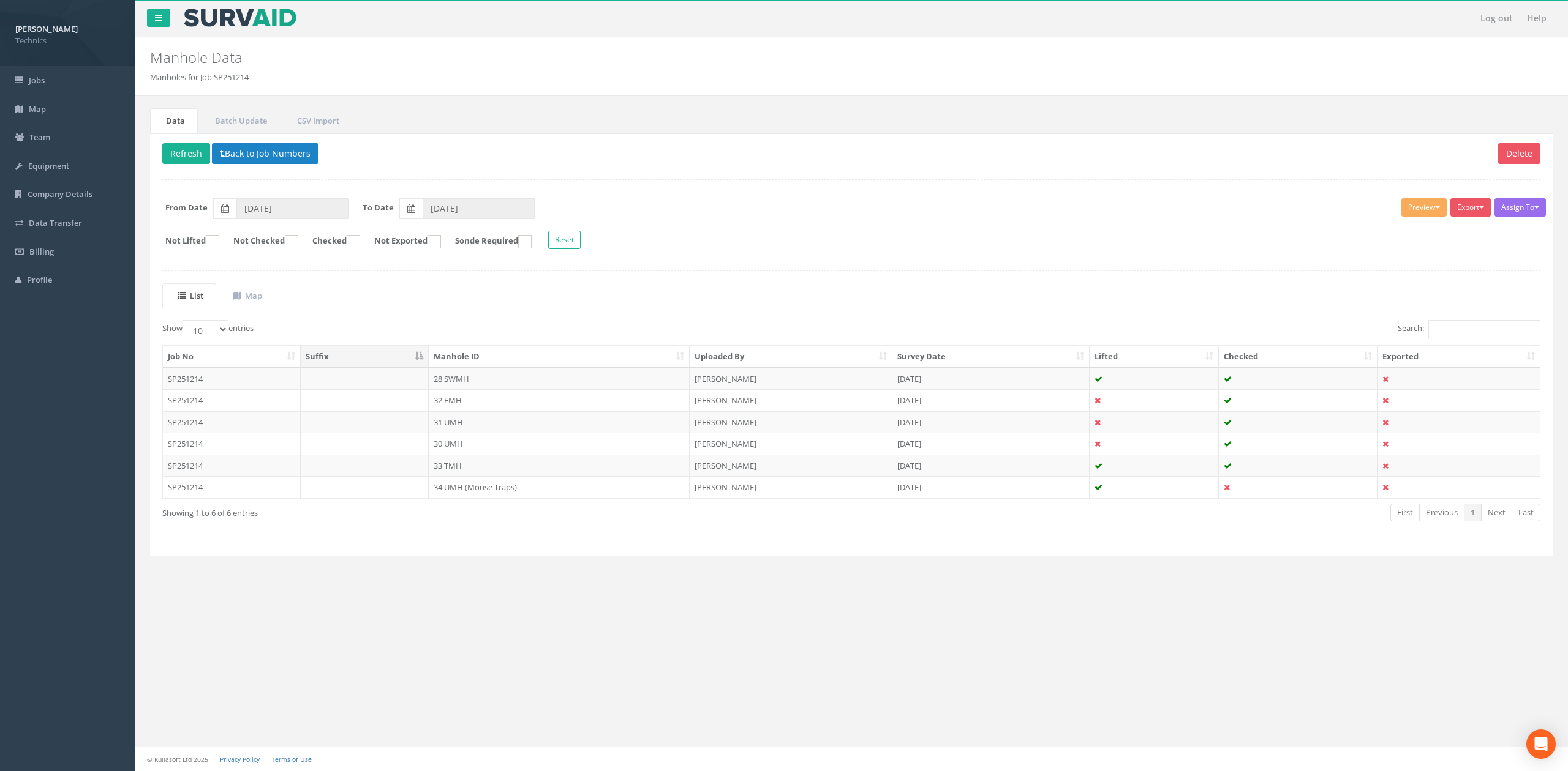
click at [716, 288] on ul "List Map" at bounding box center [851, 296] width 1378 height 25
click at [276, 155] on button "Back to Job Numbers" at bounding box center [265, 154] width 107 height 21
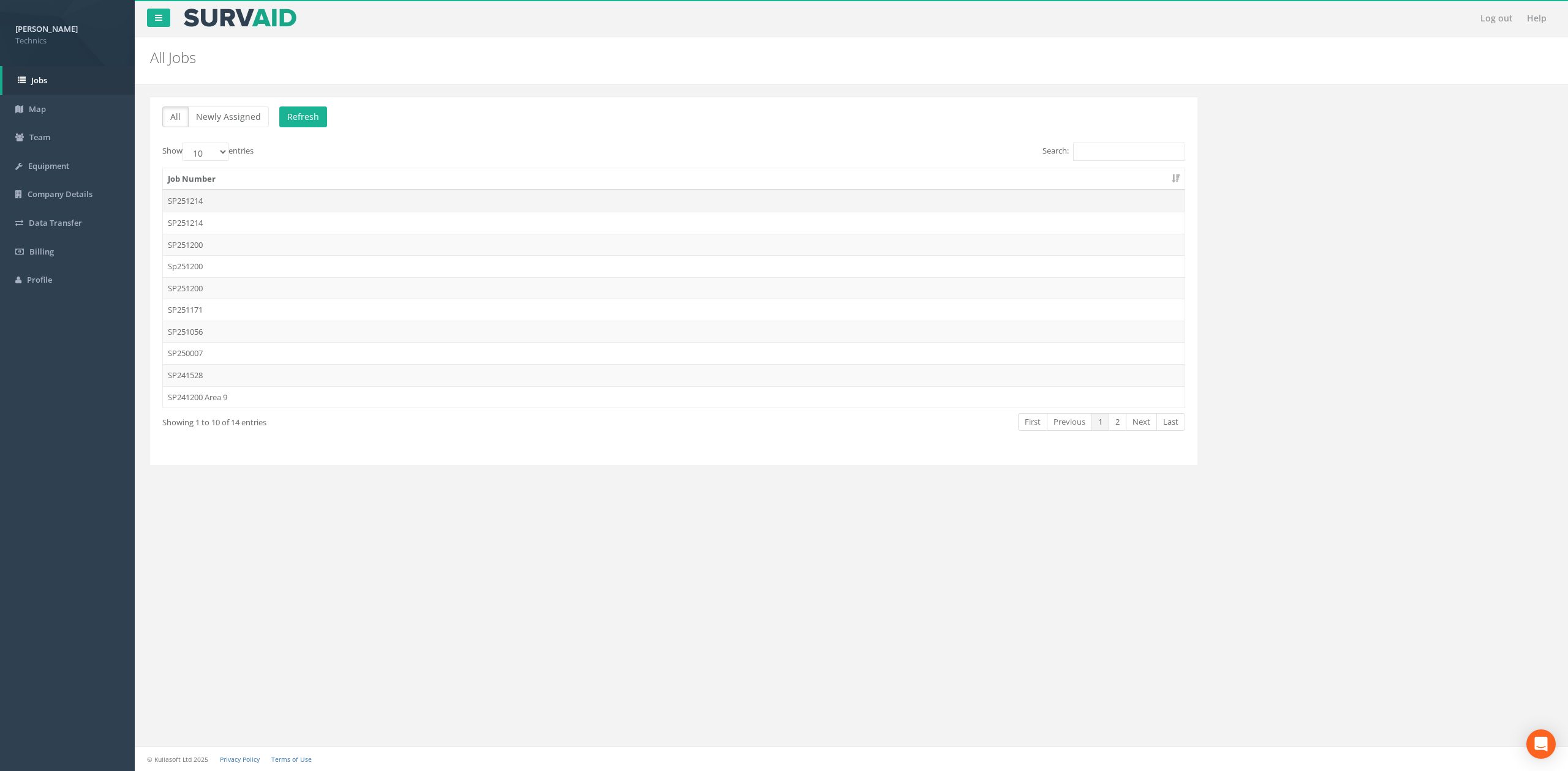
click at [248, 202] on td "SP251214" at bounding box center [674, 200] width 1022 height 22
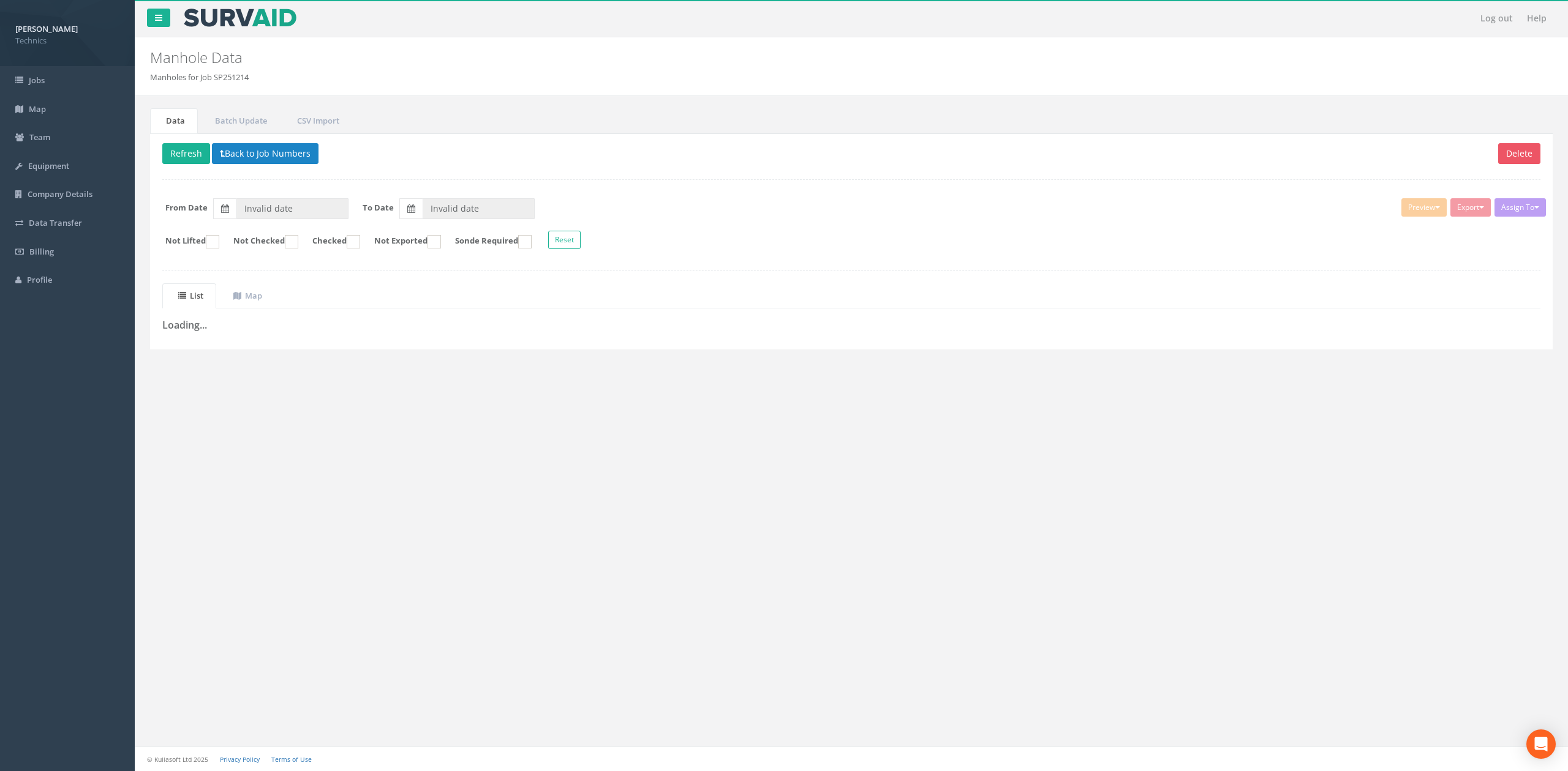
type input "[DATE]"
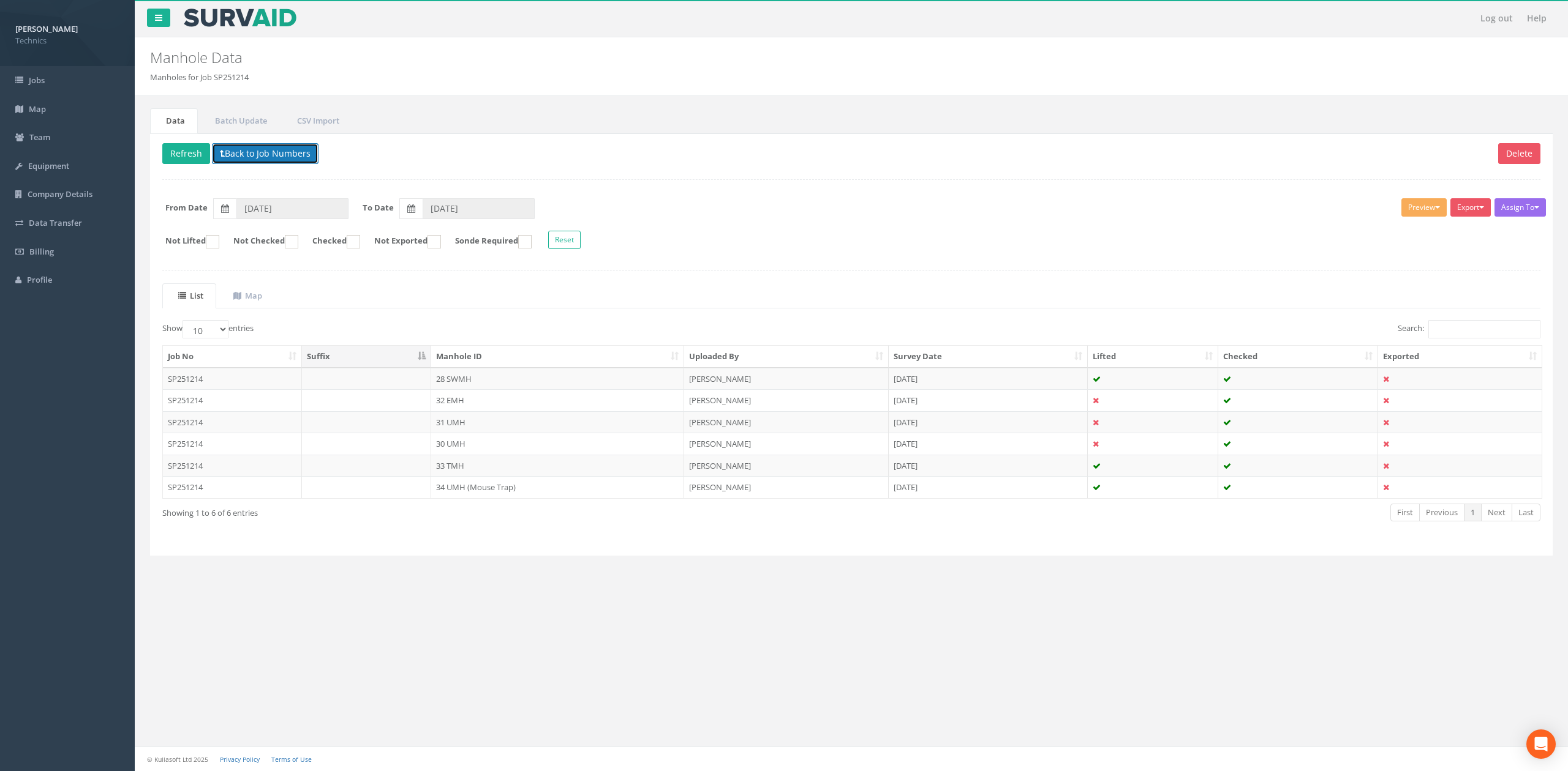
click at [260, 153] on button "Back to Job Numbers" at bounding box center [265, 154] width 107 height 21
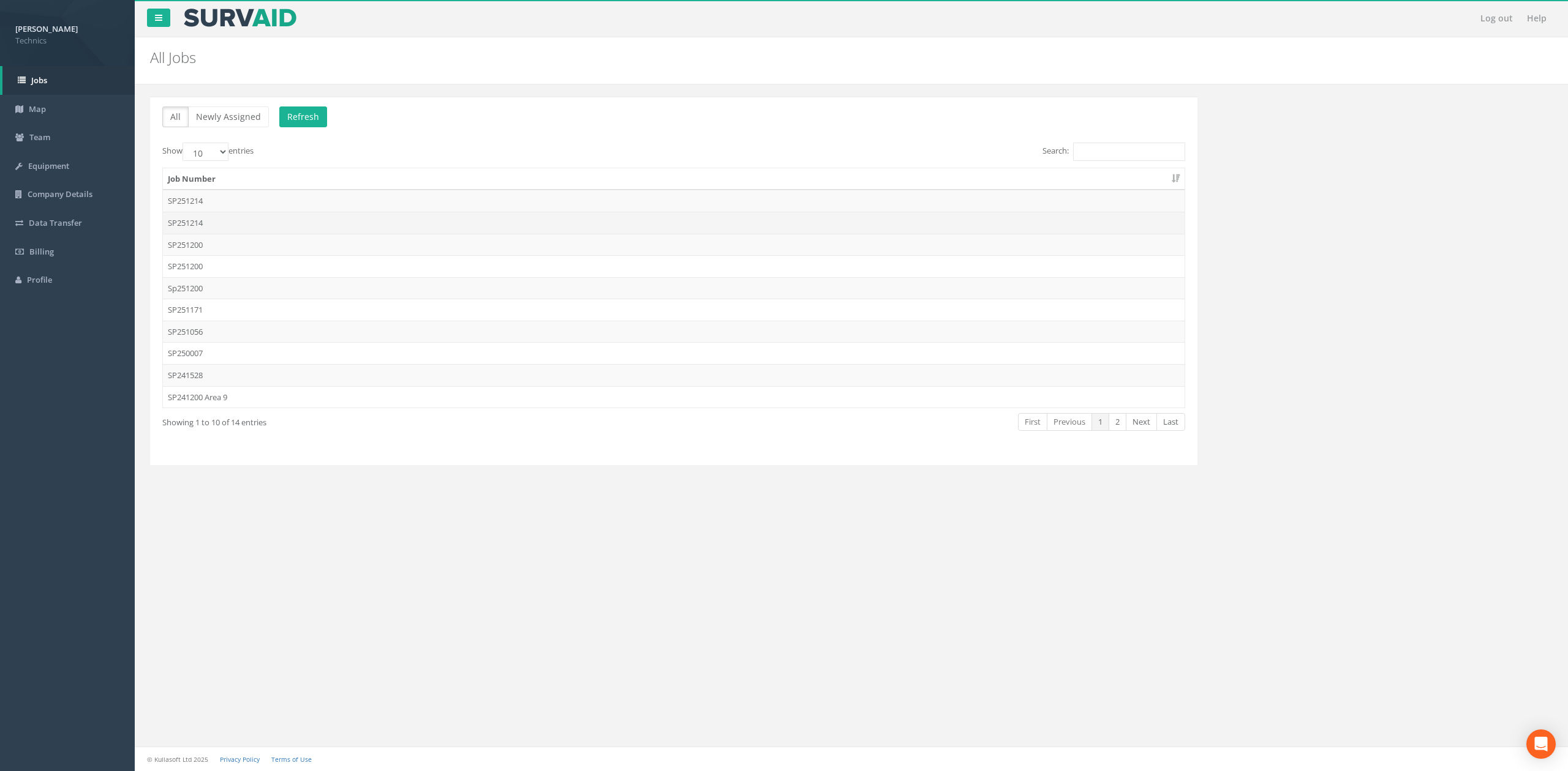
click at [262, 221] on td "SP251214" at bounding box center [674, 222] width 1022 height 22
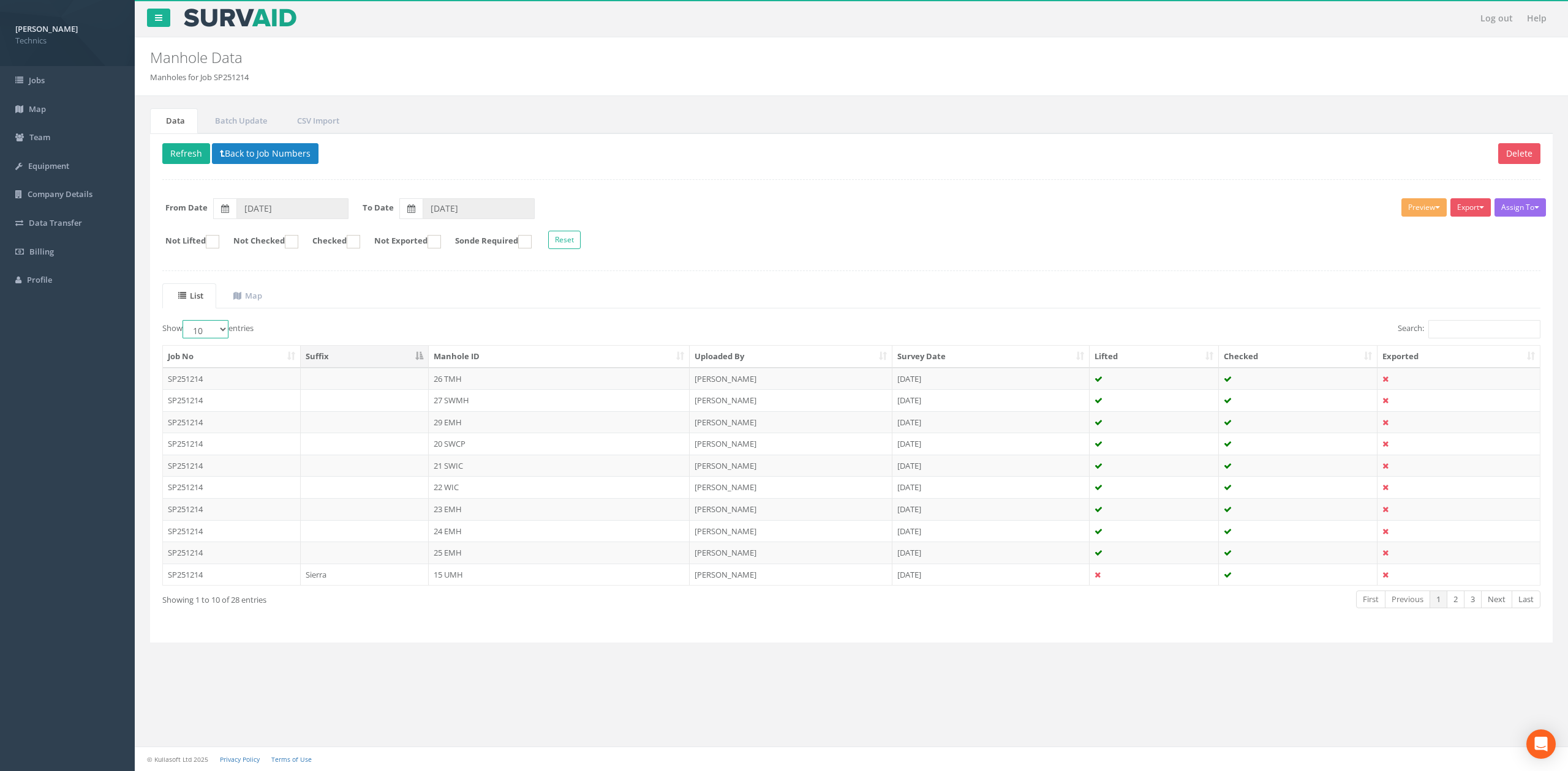
click at [219, 329] on select "10 25 50 100" at bounding box center [205, 329] width 46 height 18
select select "100"
click at [185, 323] on select "10 25 50 100" at bounding box center [205, 329] width 46 height 18
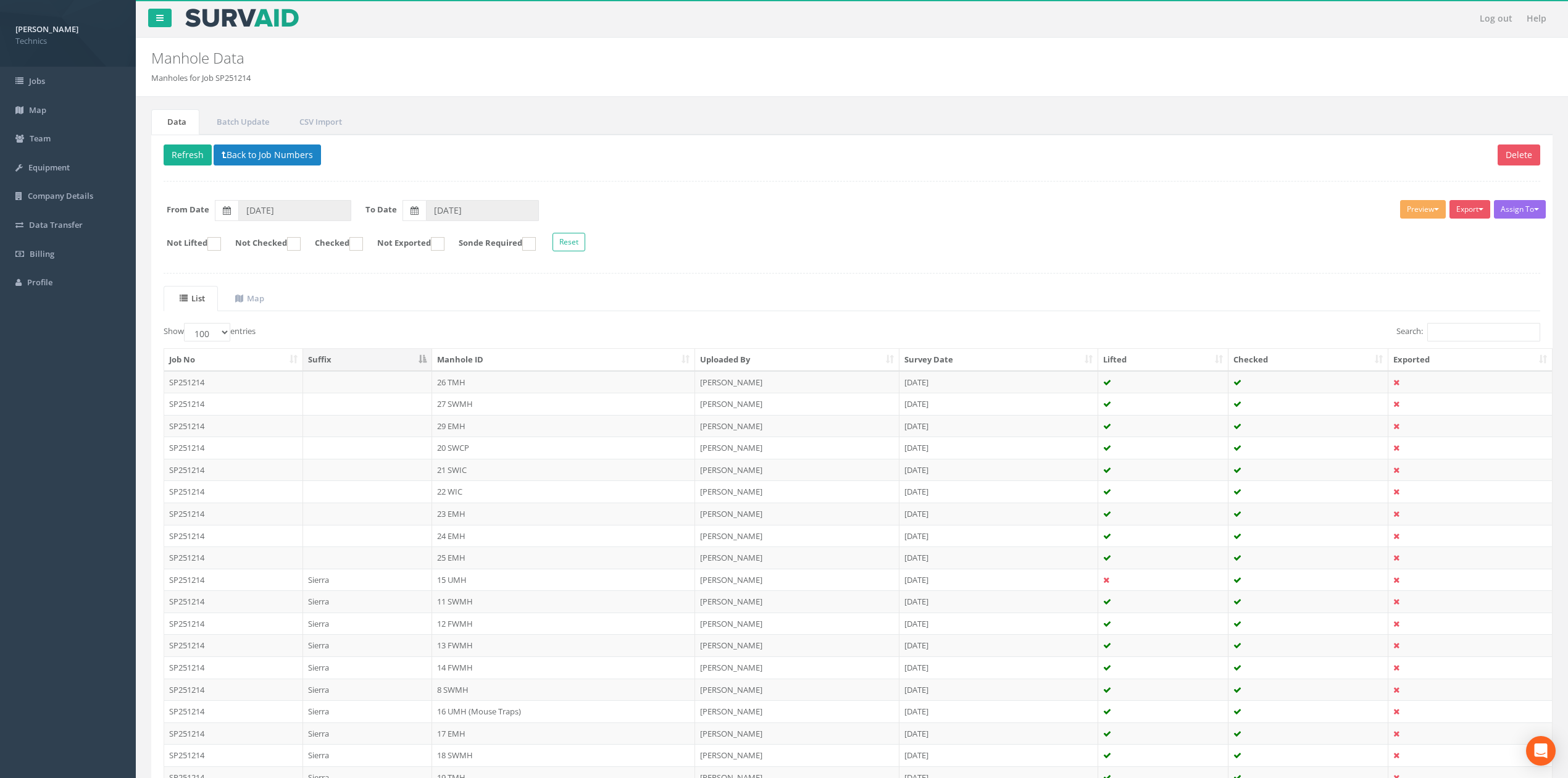
click at [673, 361] on th "Manhole ID" at bounding box center [563, 360] width 263 height 22
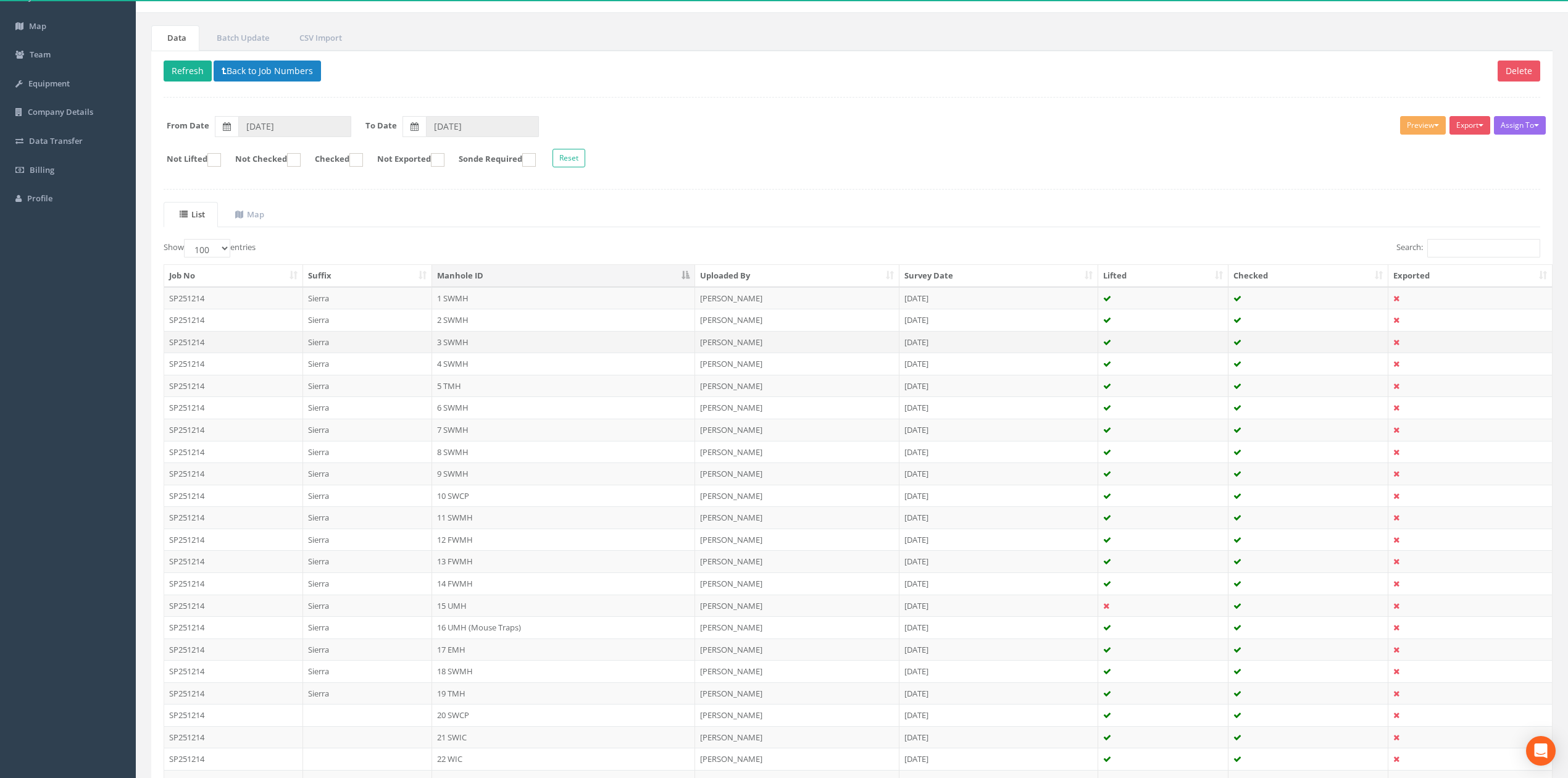
scroll to position [82, 0]
click at [1485, 127] on button "Export" at bounding box center [1470, 127] width 41 height 18
click at [1445, 156] on link "Technics Brize Norton" at bounding box center [1439, 153] width 105 height 19
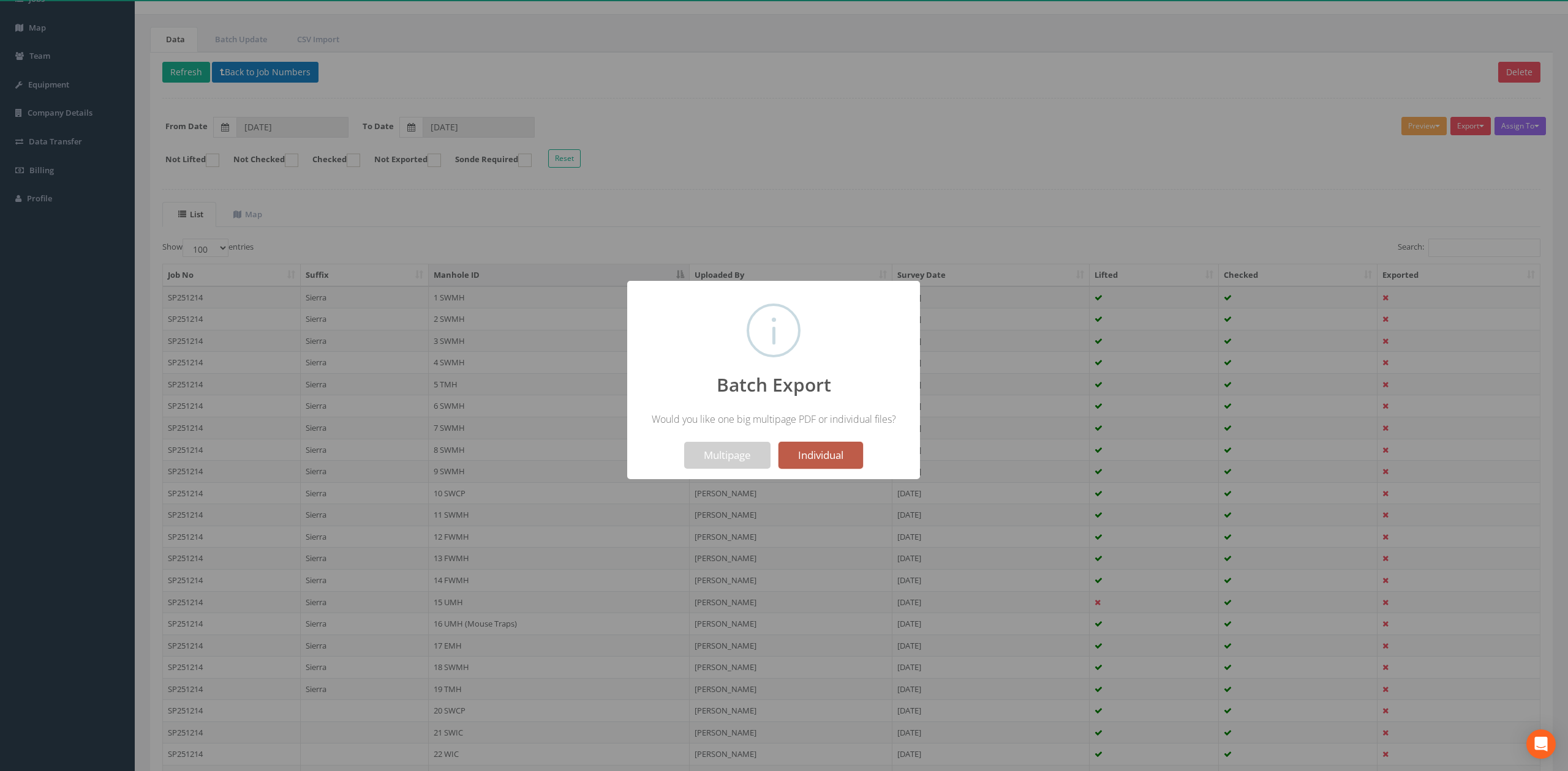
click at [828, 458] on button "Individual" at bounding box center [821, 455] width 85 height 27
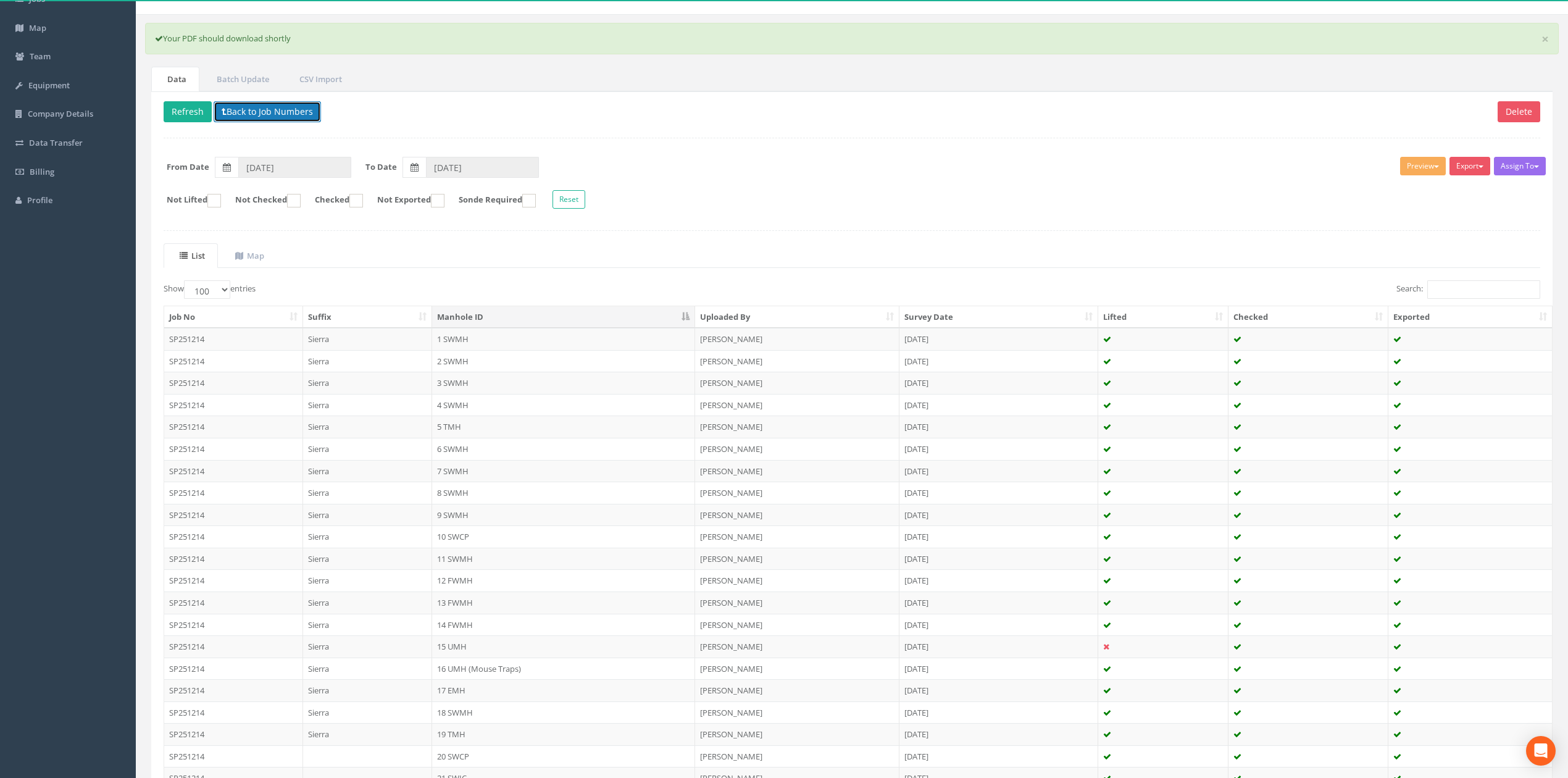
click at [294, 106] on button "Back to Job Numbers" at bounding box center [267, 112] width 108 height 21
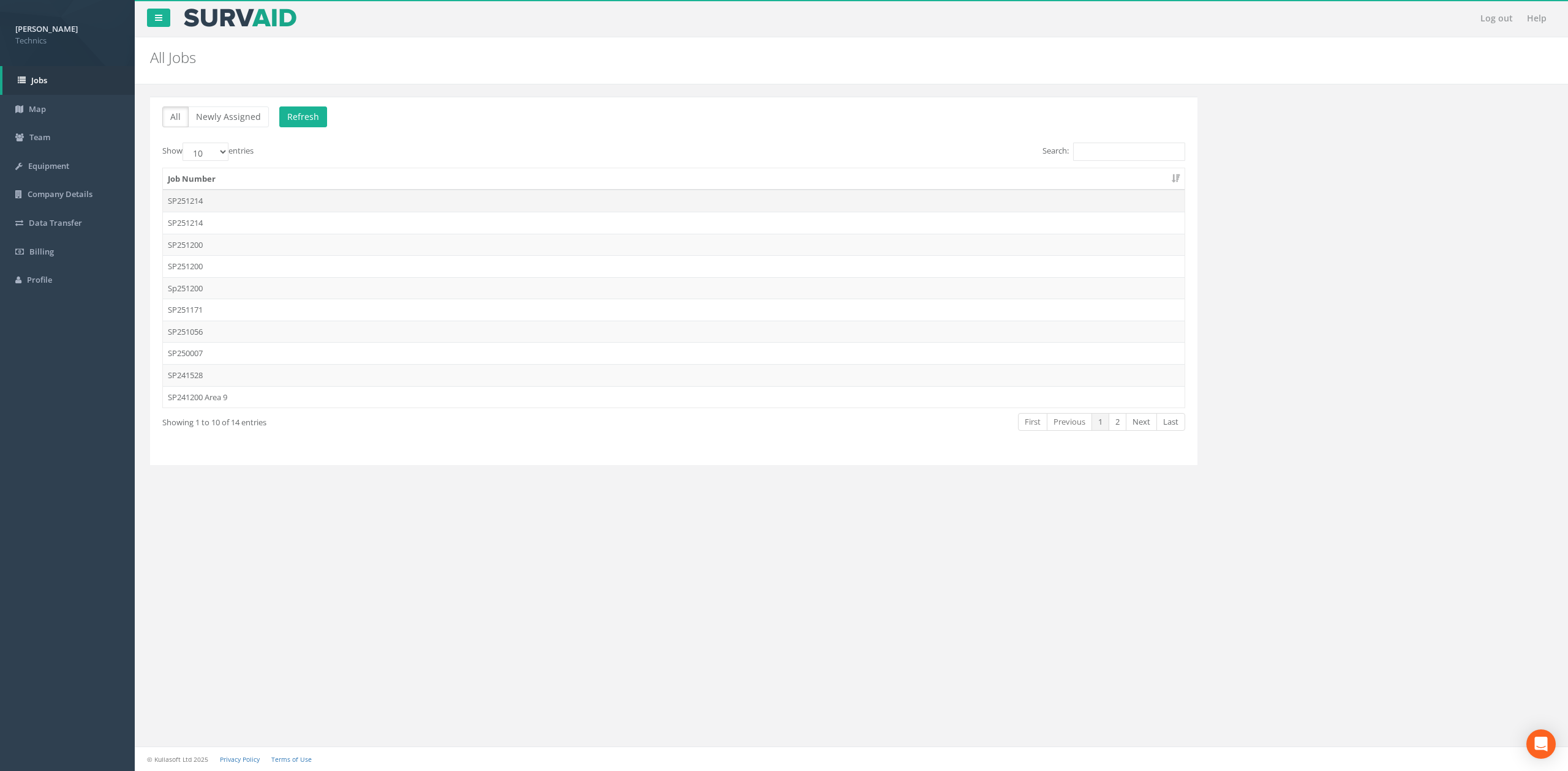
click at [282, 205] on td "SP251214" at bounding box center [674, 200] width 1022 height 22
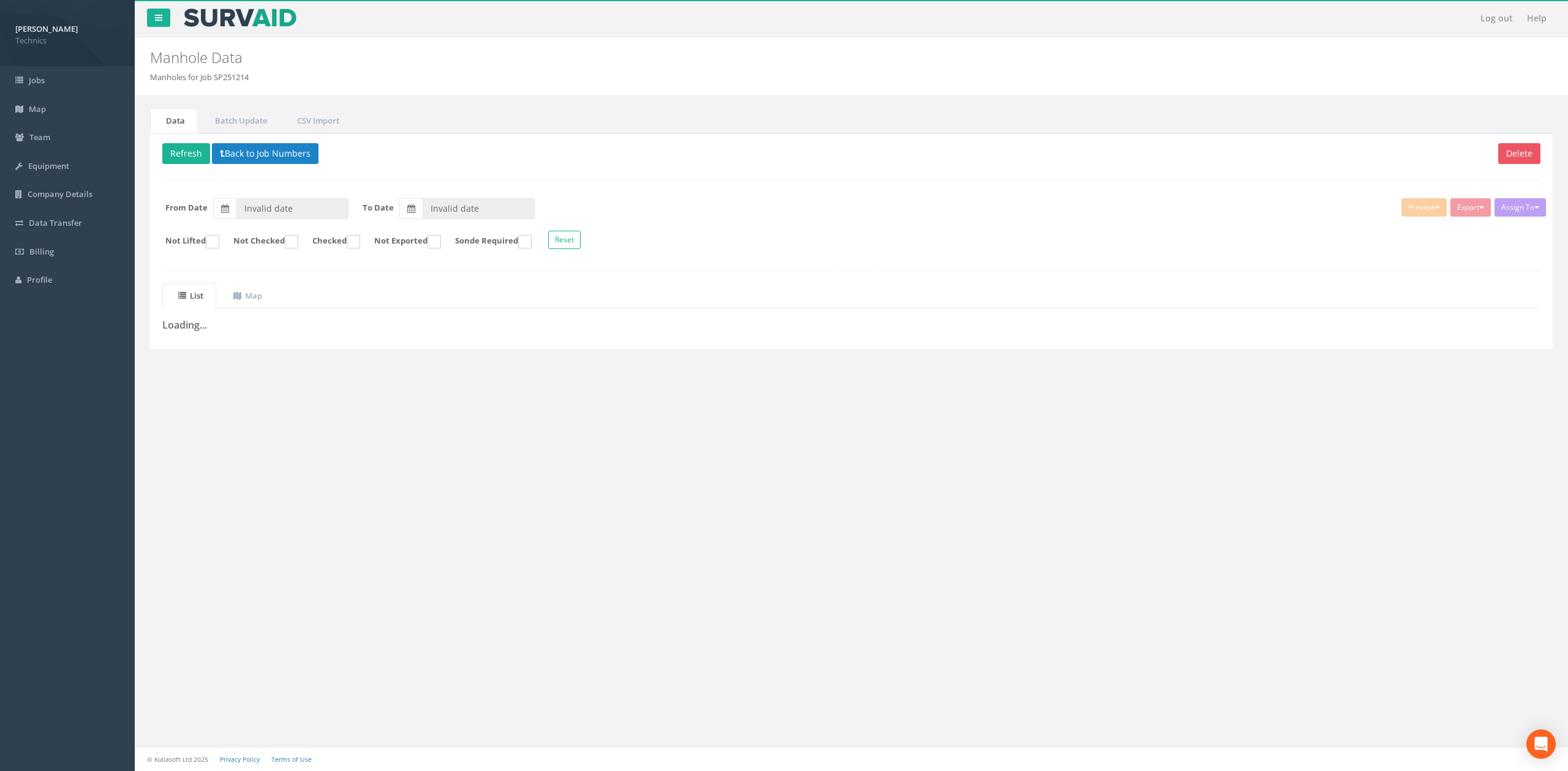
type input "[DATE]"
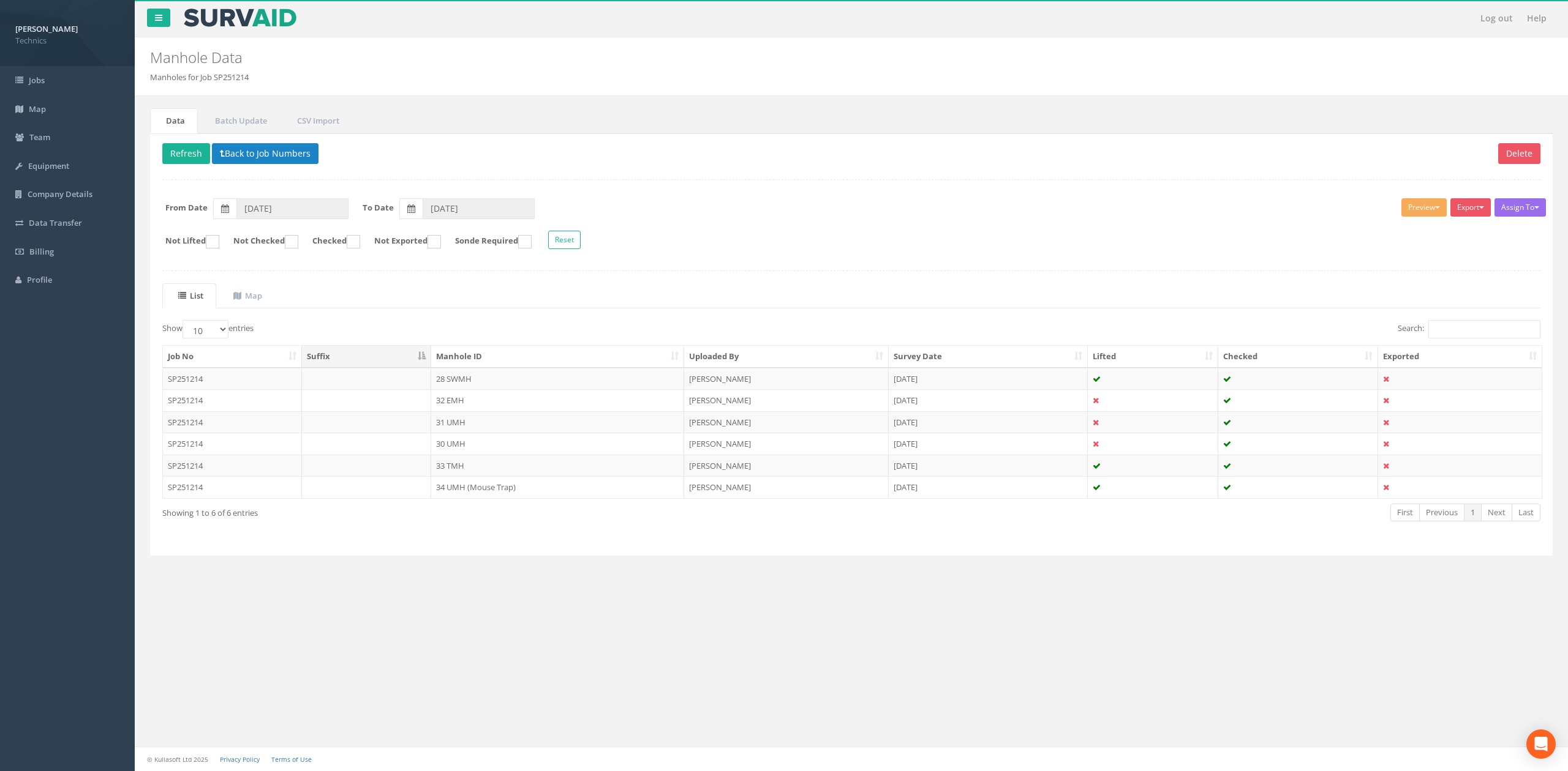
click at [547, 305] on ul "List Map" at bounding box center [851, 296] width 1378 height 25
click at [1474, 211] on button "Export" at bounding box center [1471, 207] width 40 height 18
drag, startPoint x: 1426, startPoint y: 233, endPoint x: 1416, endPoint y: 235, distance: 10.2
click at [1426, 233] on link "Technics Brize Norton" at bounding box center [1440, 233] width 104 height 19
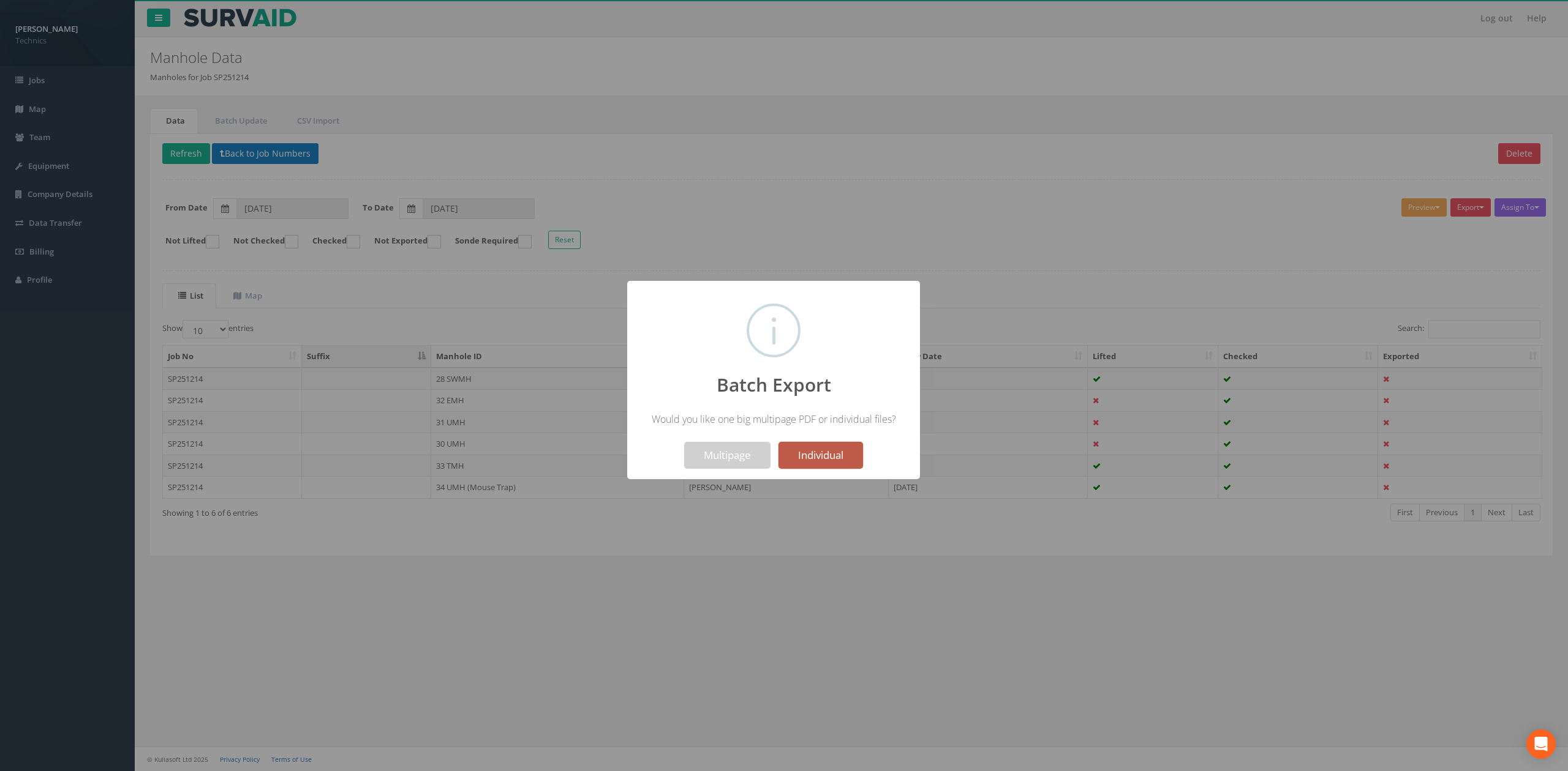
click at [822, 456] on button "Individual" at bounding box center [821, 455] width 85 height 27
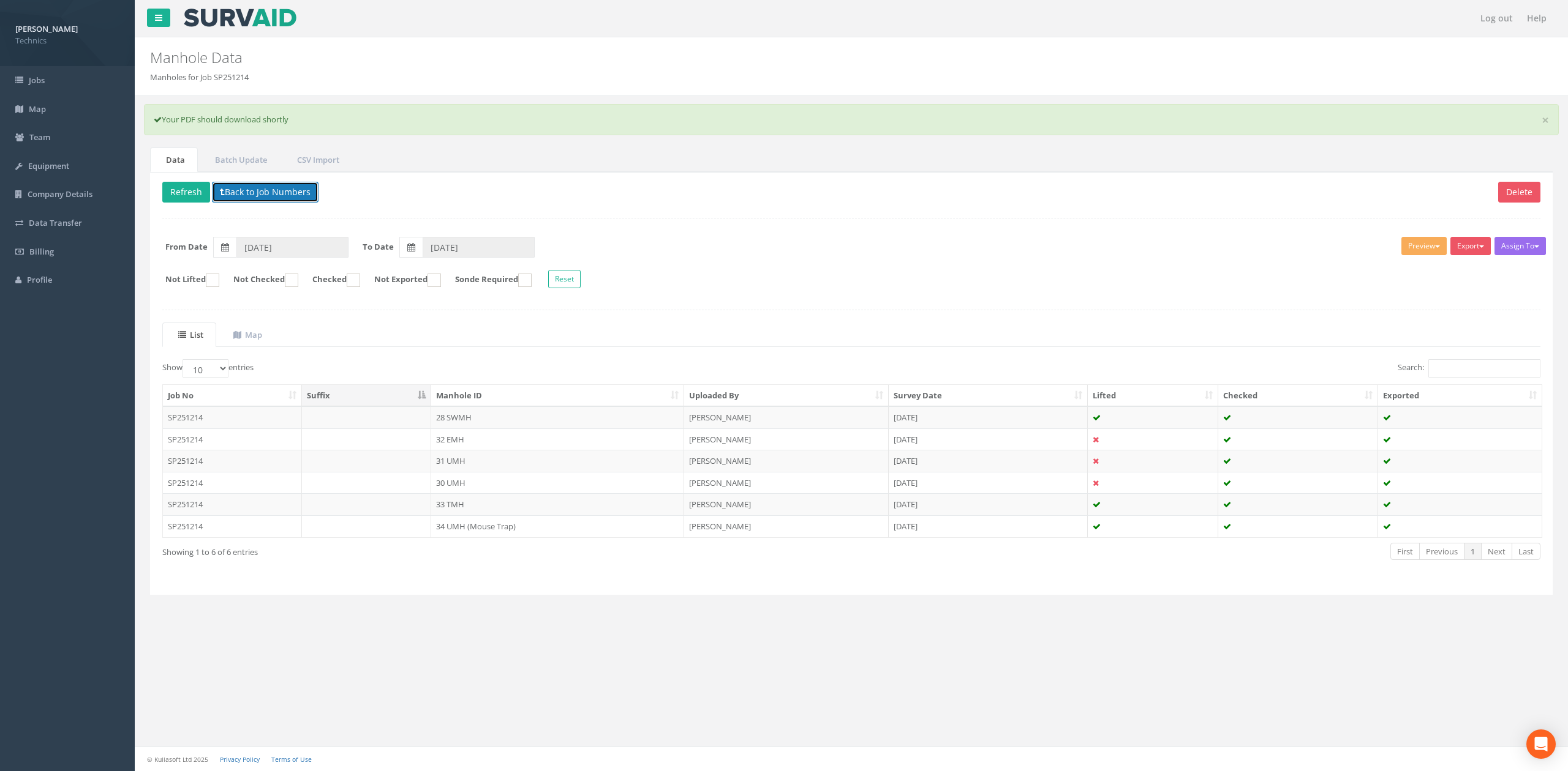
click at [253, 195] on button "Back to Job Numbers" at bounding box center [265, 192] width 107 height 21
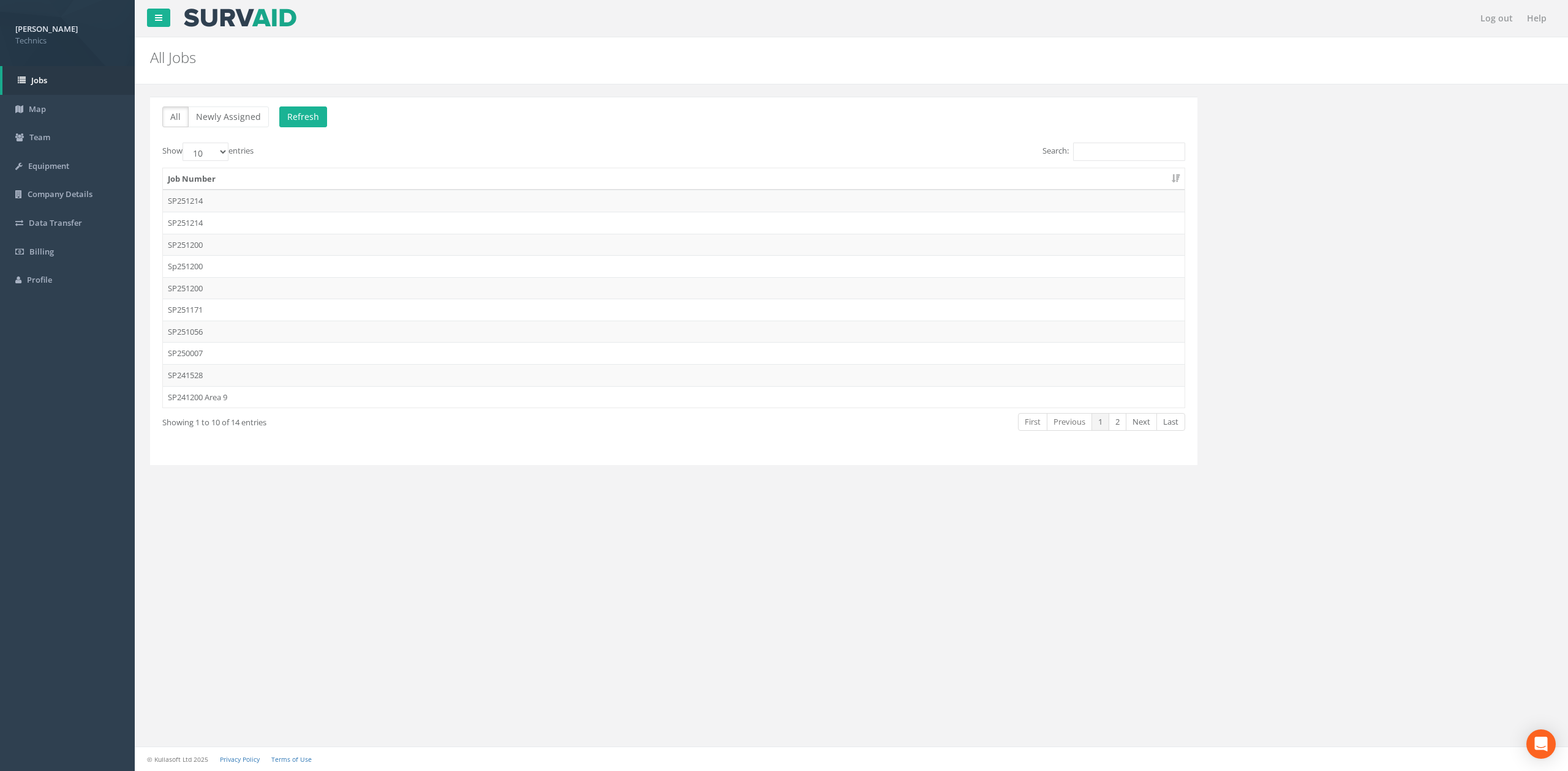
click at [397, 559] on div "Log out Help All Jobs PGMs for Job × There was an error fetching the Manhole da…" at bounding box center [851, 386] width 1433 height 771
